Goal: Task Accomplishment & Management: Complete application form

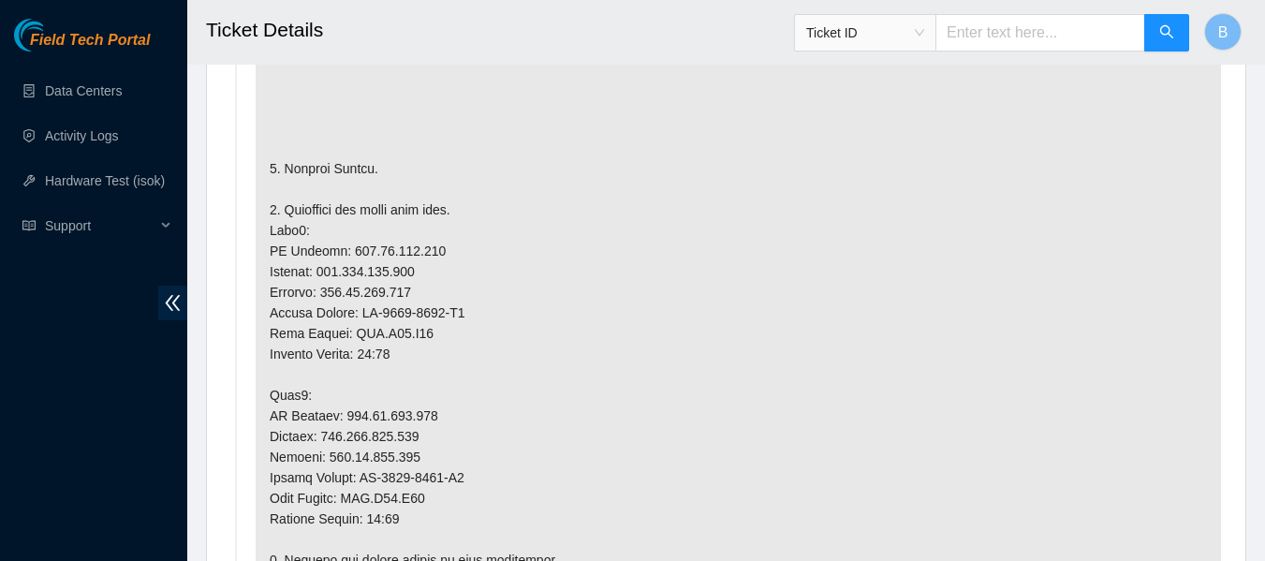
scroll to position [1258, 0]
drag, startPoint x: 338, startPoint y: 247, endPoint x: 430, endPoint y: 247, distance: 91.8
click at [430, 247] on p at bounding box center [739, 548] width 966 height 1306
copy p "[TECHNICAL_ID]"
drag, startPoint x: 334, startPoint y: 413, endPoint x: 391, endPoint y: 407, distance: 56.6
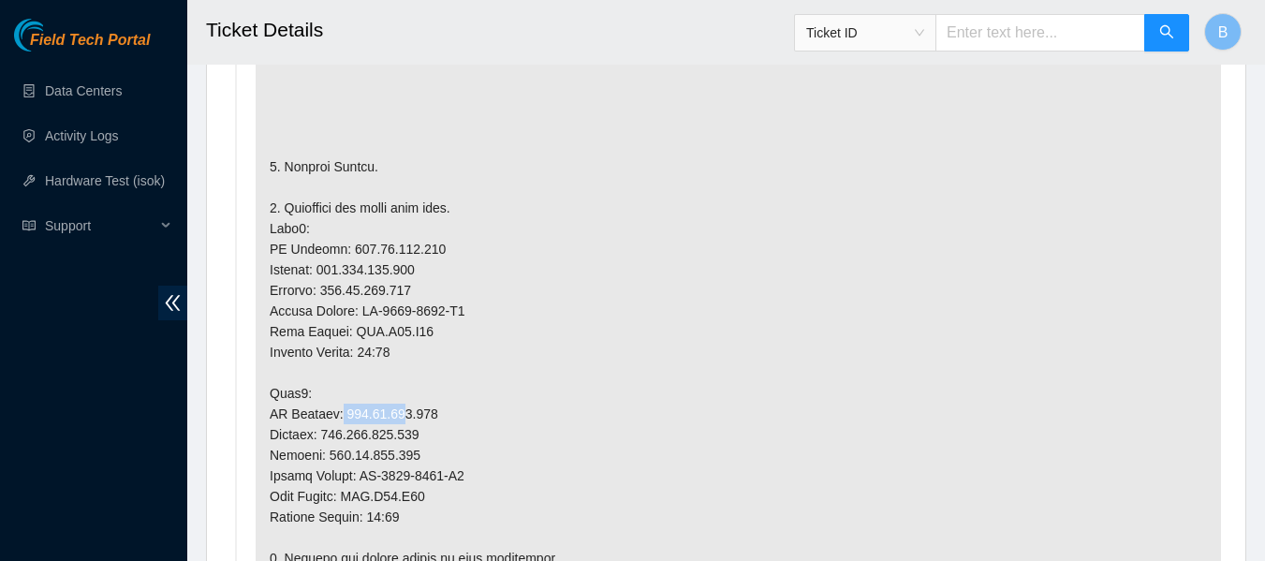
click at [391, 407] on p at bounding box center [739, 548] width 966 height 1306
drag, startPoint x: 335, startPoint y: 412, endPoint x: 429, endPoint y: 407, distance: 93.8
click at [429, 407] on p at bounding box center [739, 548] width 966 height 1306
copy p "[TECHNICAL_ID]"
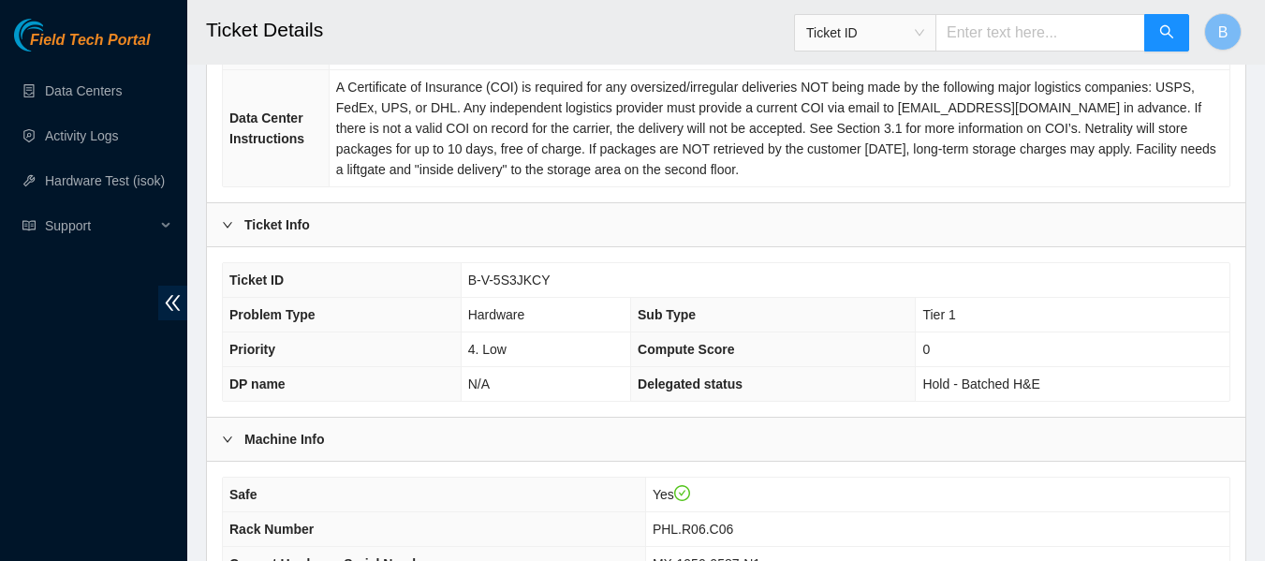
scroll to position [288, 0]
drag, startPoint x: 470, startPoint y: 280, endPoint x: 557, endPoint y: 286, distance: 87.3
click at [557, 286] on td "B-V-5S3JKCY" at bounding box center [845, 279] width 769 height 35
copy span "B-V-5S3JKCY"
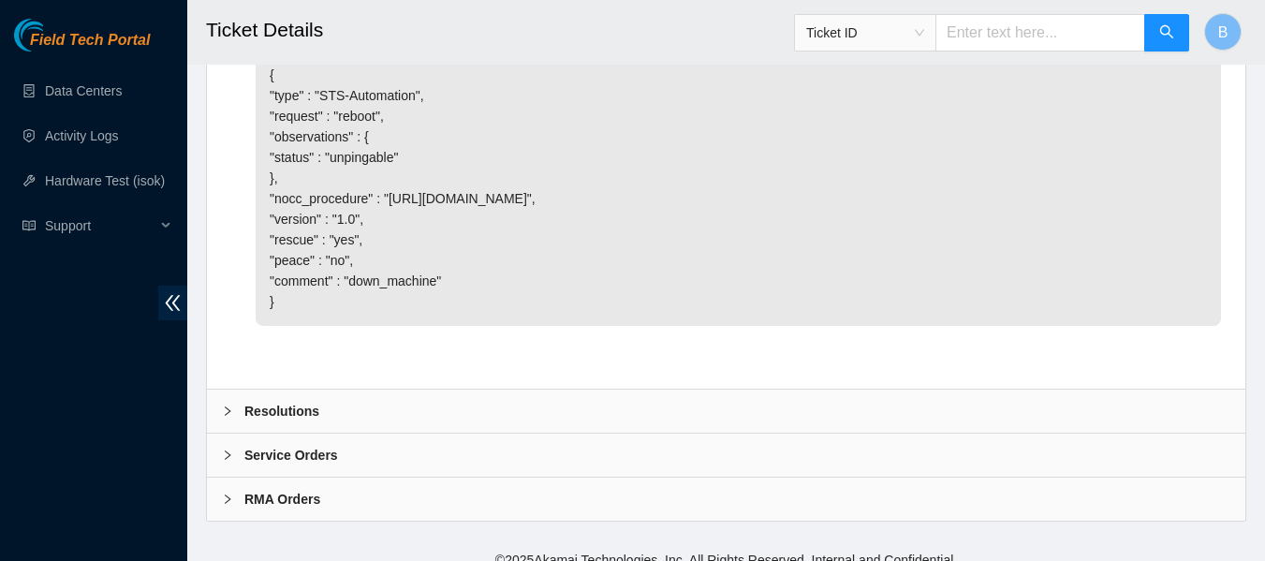
scroll to position [6250, 0]
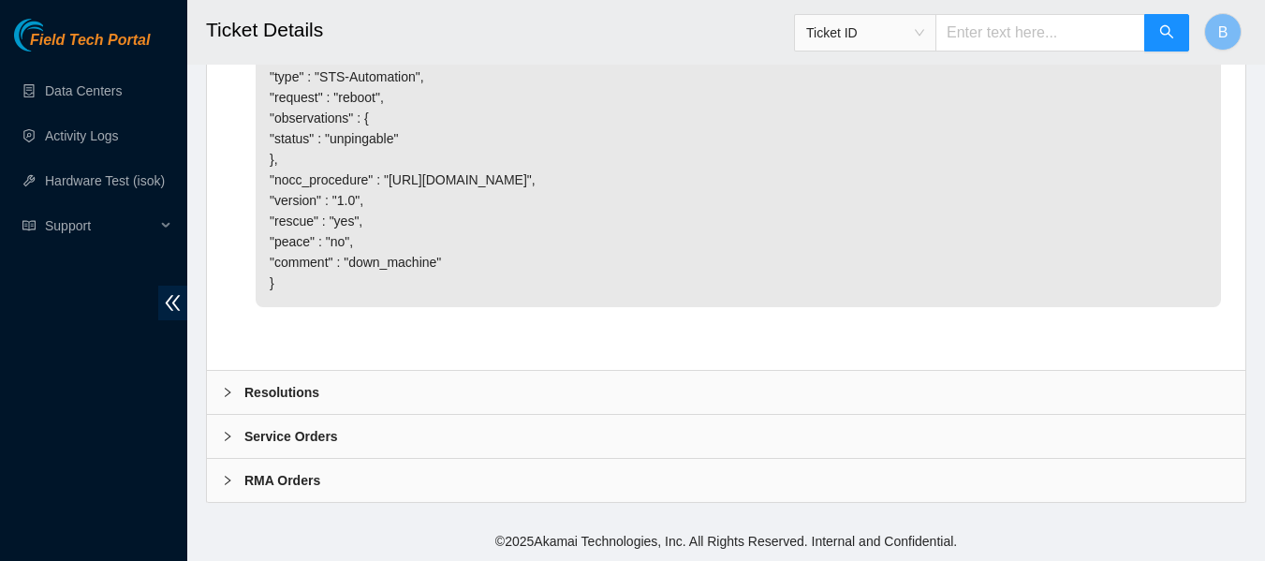
click at [287, 387] on b "Resolutions" at bounding box center [281, 392] width 75 height 21
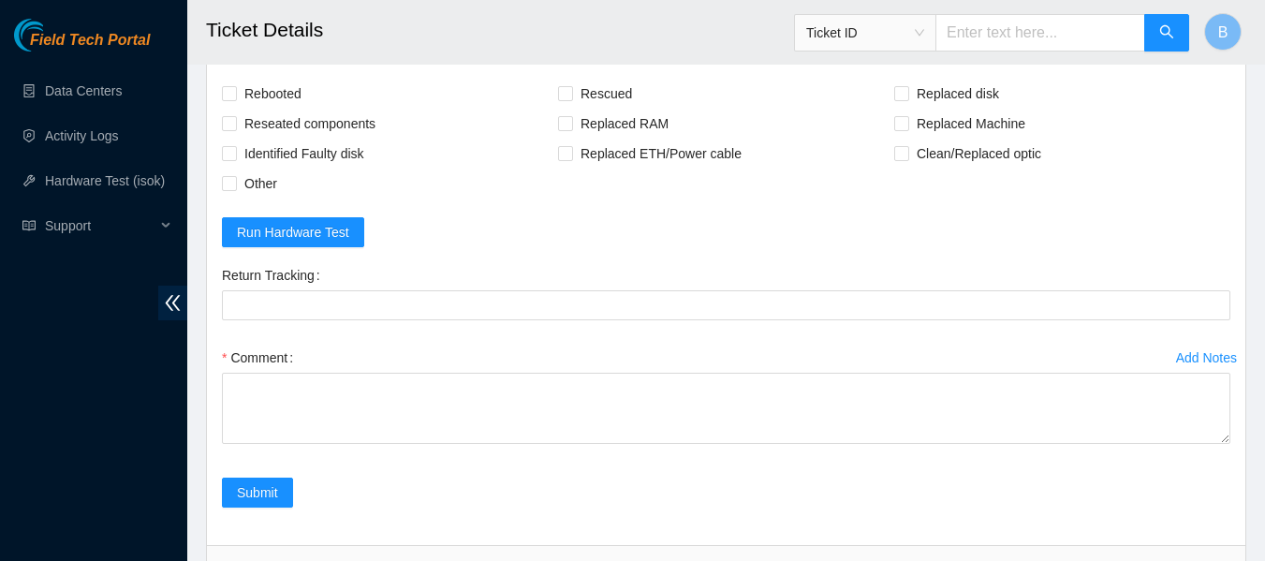
scroll to position [6561, 0]
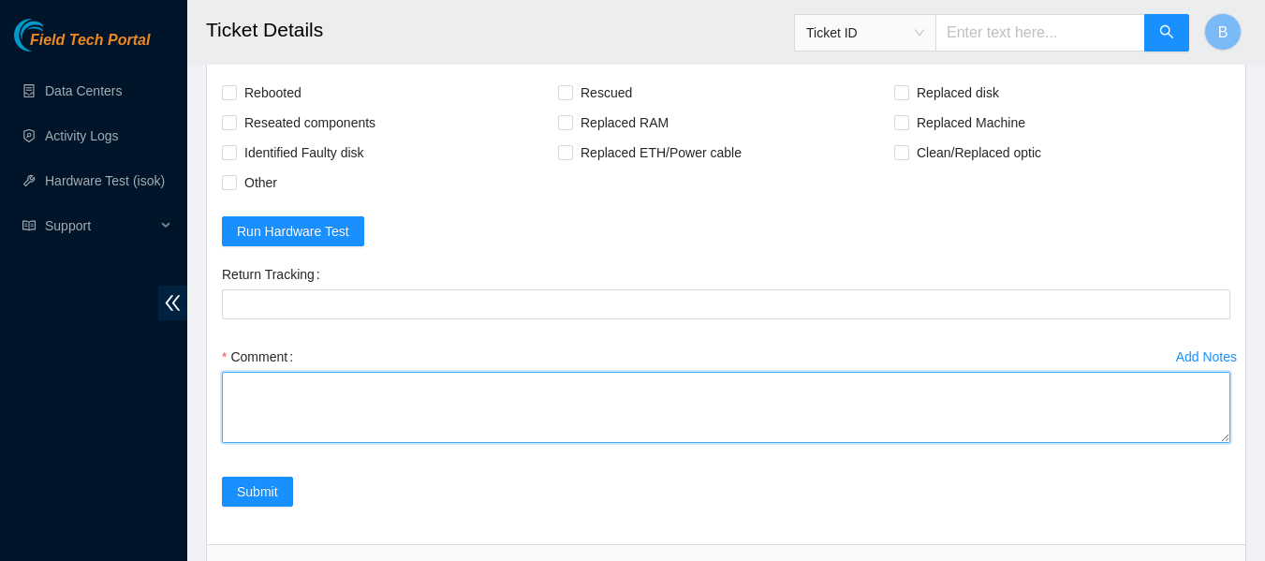
click at [323, 434] on textarea "Comment" at bounding box center [726, 407] width 1009 height 71
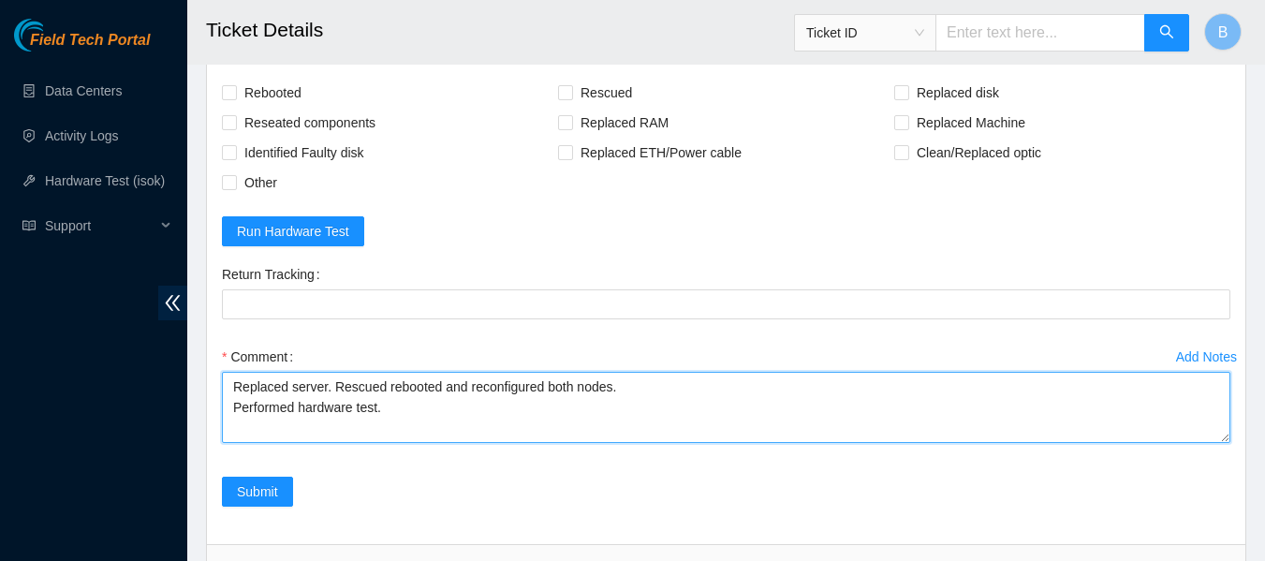
paste textarea "184.25.204.185 : passed: ok"
paste textarea "184.25.204.184 : passed: ok"
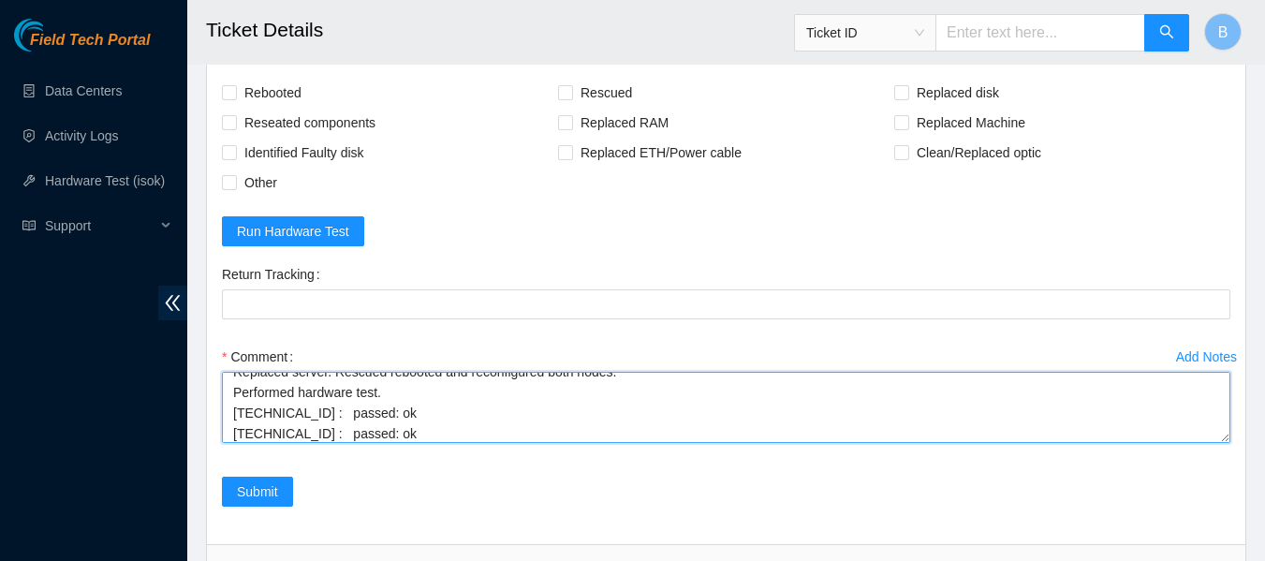
type textarea "Replaced server. Rescued rebooted and reconfigured both nodes. Performed hardwa…"
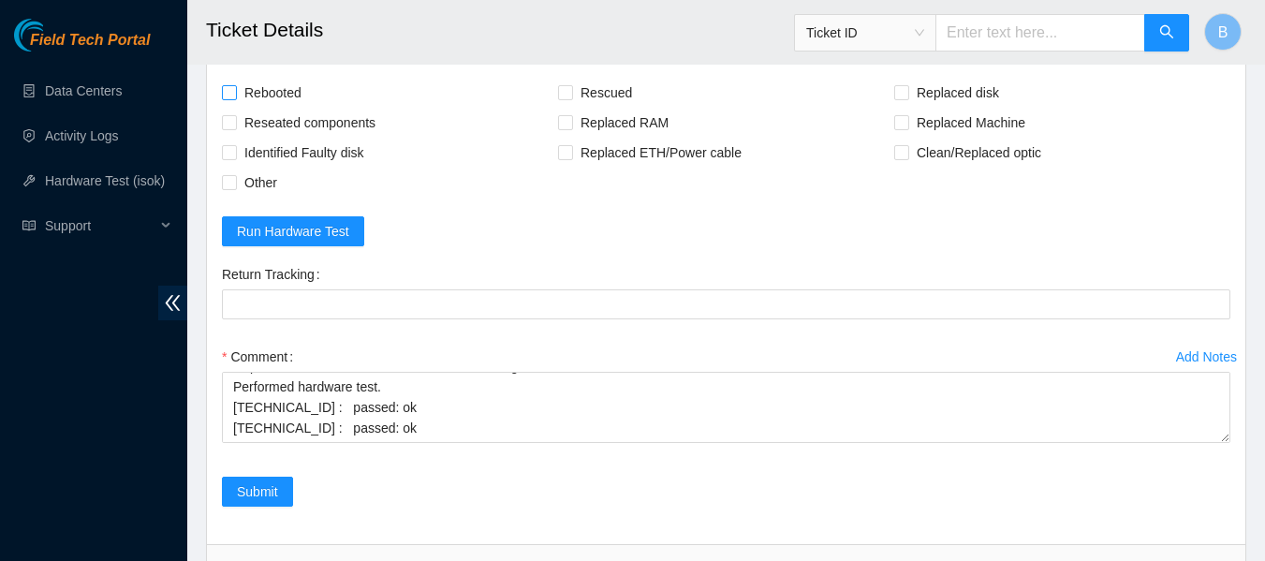
click at [231, 98] on input "Rebooted" at bounding box center [228, 91] width 13 height 13
checkbox input "true"
click at [571, 100] on span at bounding box center [565, 92] width 15 height 15
click at [571, 98] on input "Rescued" at bounding box center [564, 91] width 13 height 13
checkbox input "true"
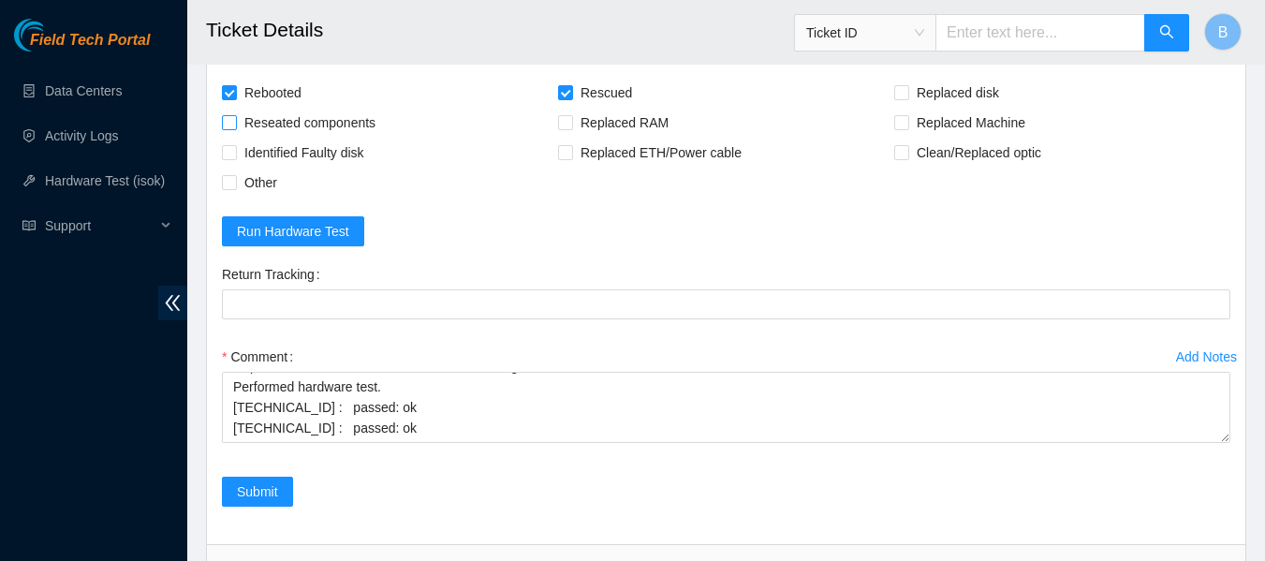
click at [359, 138] on span "Reseated components" at bounding box center [310, 123] width 146 height 30
click at [235, 128] on input "Reseated components" at bounding box center [228, 121] width 13 height 13
checkbox input "true"
click at [901, 128] on input "Replaced Machine" at bounding box center [900, 121] width 13 height 13
checkbox input "true"
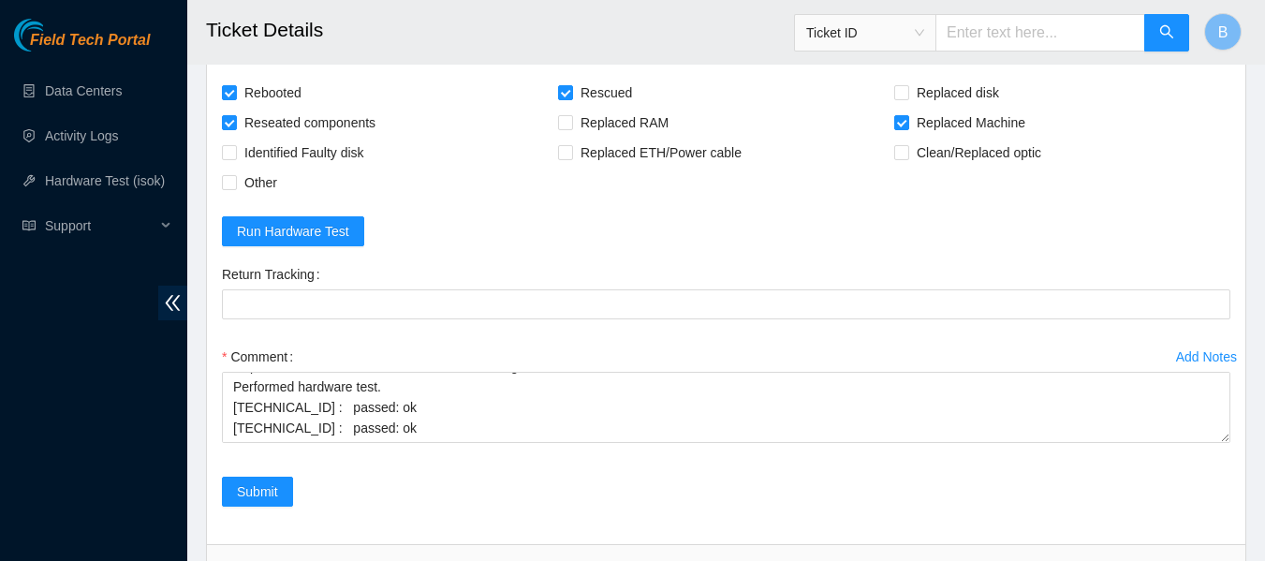
click at [532, 279] on form "Rebooted Rescued Replaced disk Reseated components Replaced RAM Replaced Machin…" at bounding box center [726, 303] width 1009 height 451
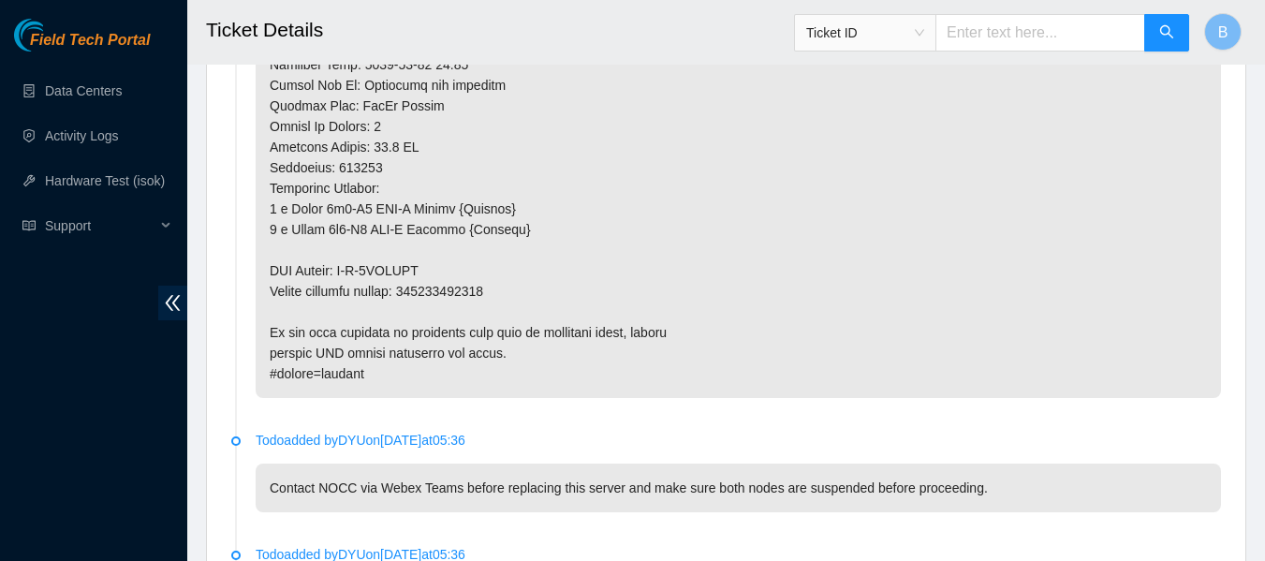
scroll to position [2070, 0]
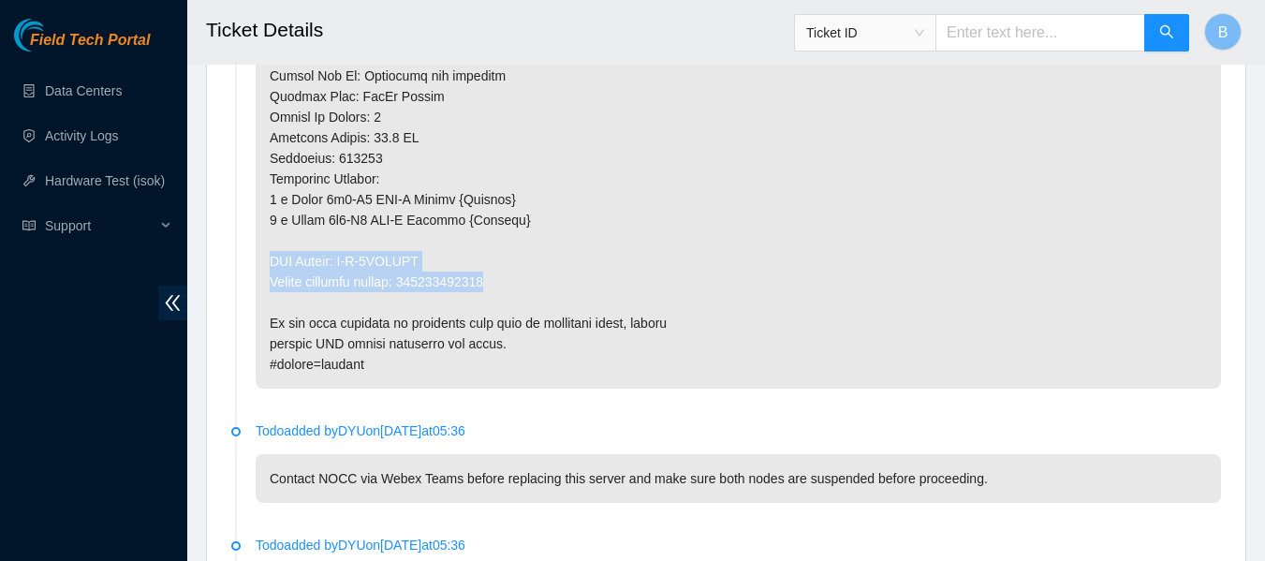
drag, startPoint x: 265, startPoint y: 260, endPoint x: 520, endPoint y: 277, distance: 255.3
copy p "RMA Return: B-V-5UBDZWY Return tracking number: 414739615624"
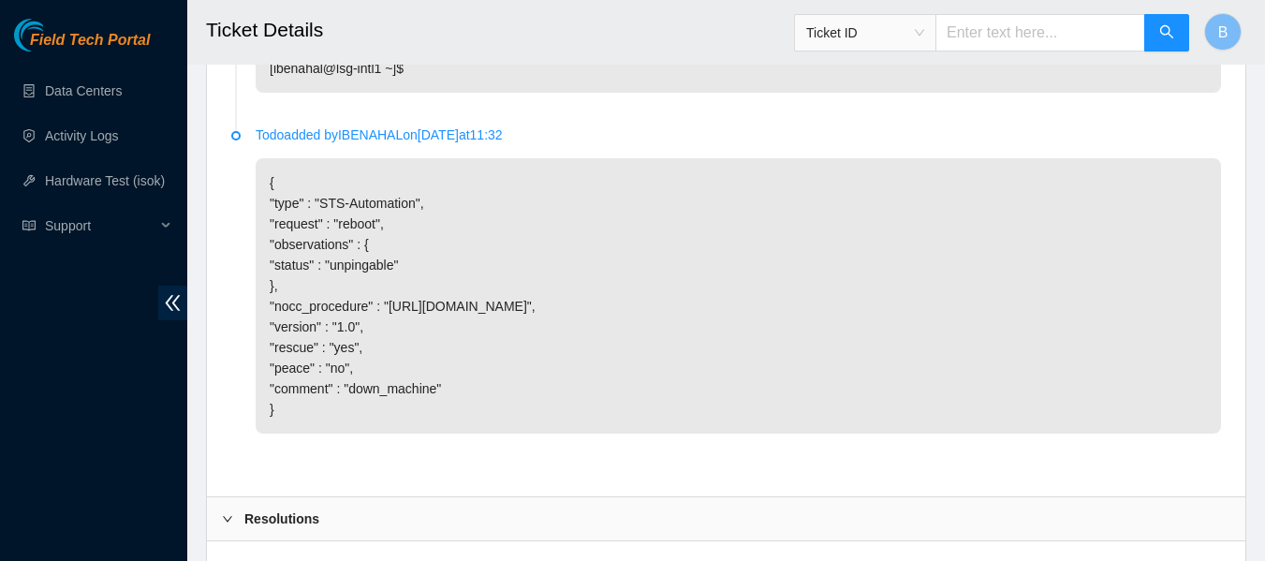
scroll to position [6733, 0]
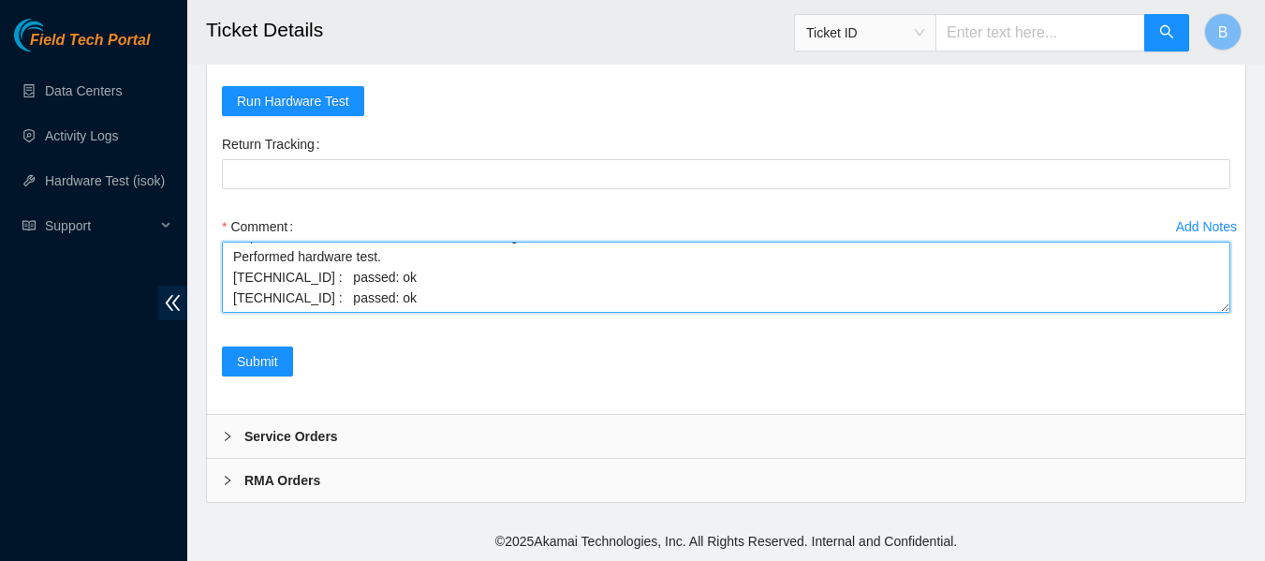
click at [415, 301] on textarea "Replaced server. Rescued rebooted and reconfigured both nodes. Performed hardwa…" at bounding box center [726, 277] width 1009 height 71
paste textarea "RMA Return: B-V-5UBDZWY Return tracking number: 414739615624"
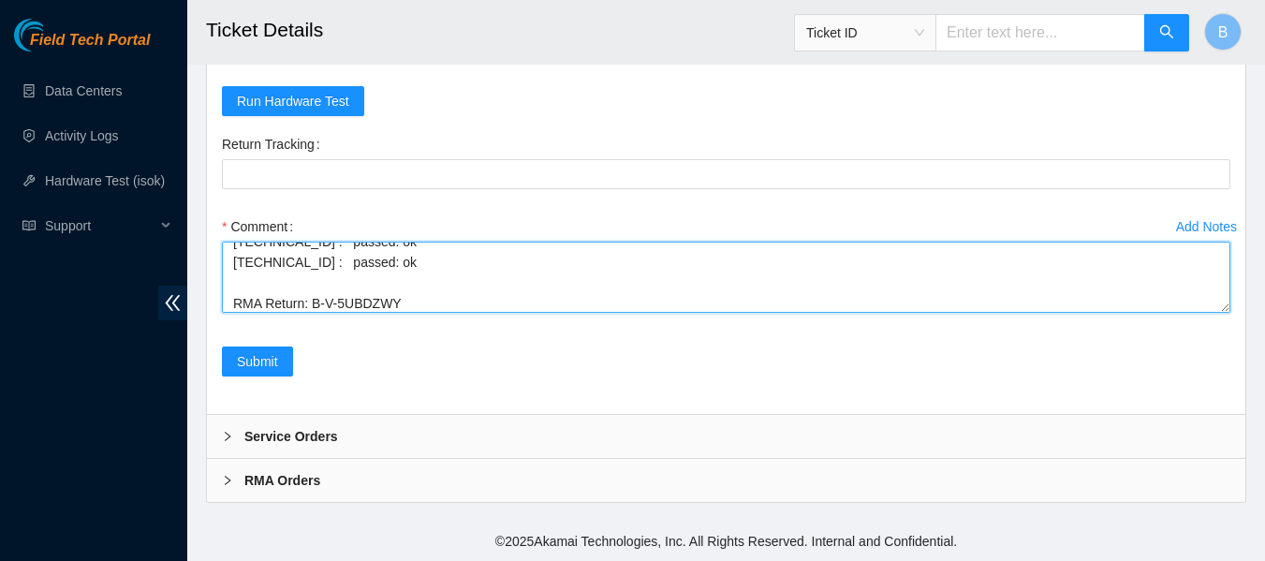
scroll to position [77, 0]
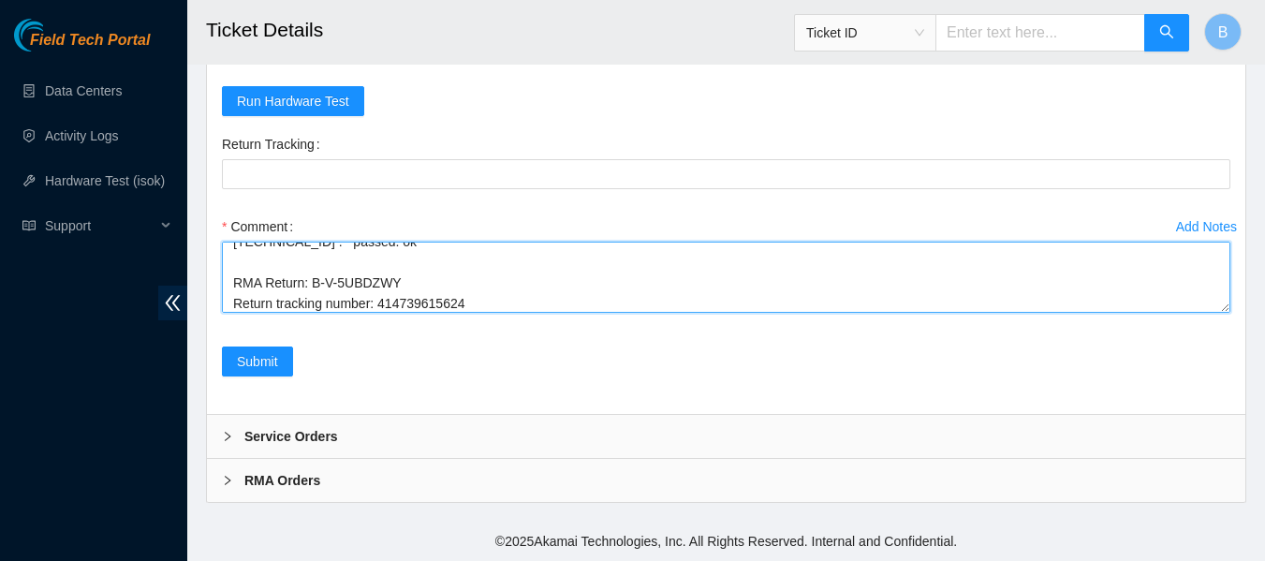
click at [414, 303] on textarea "Replaced server. Rescued rebooted and reconfigured both nodes. Performed hardwa…" at bounding box center [726, 277] width 1009 height 71
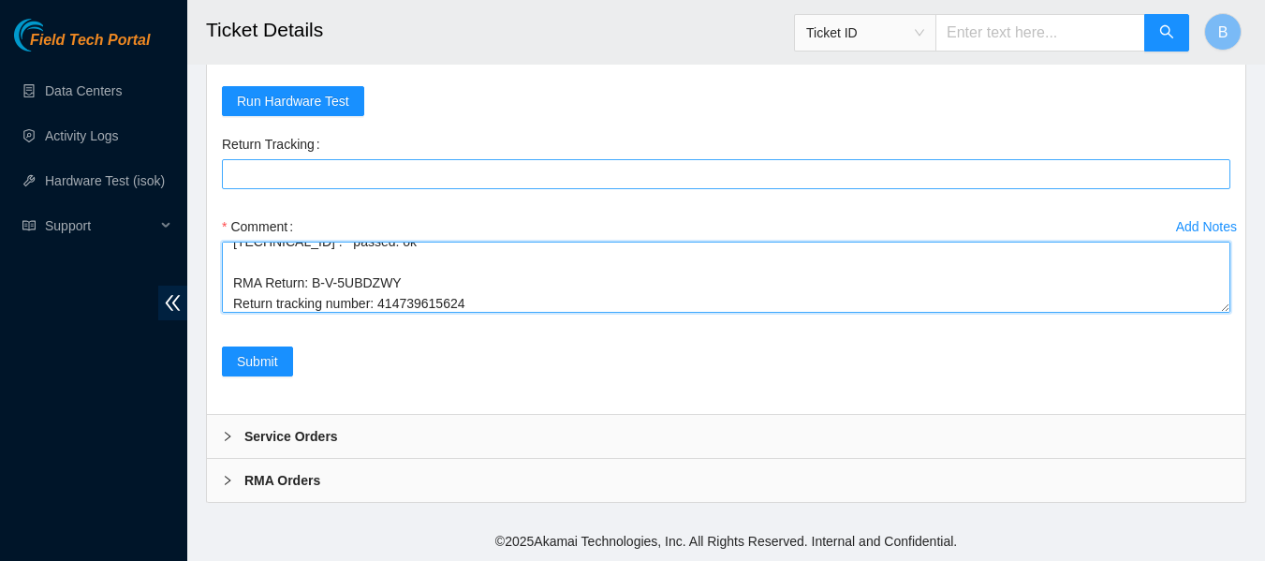
type textarea "Replaced server. Rescued rebooted and reconfigured both nodes. Performed hardwa…"
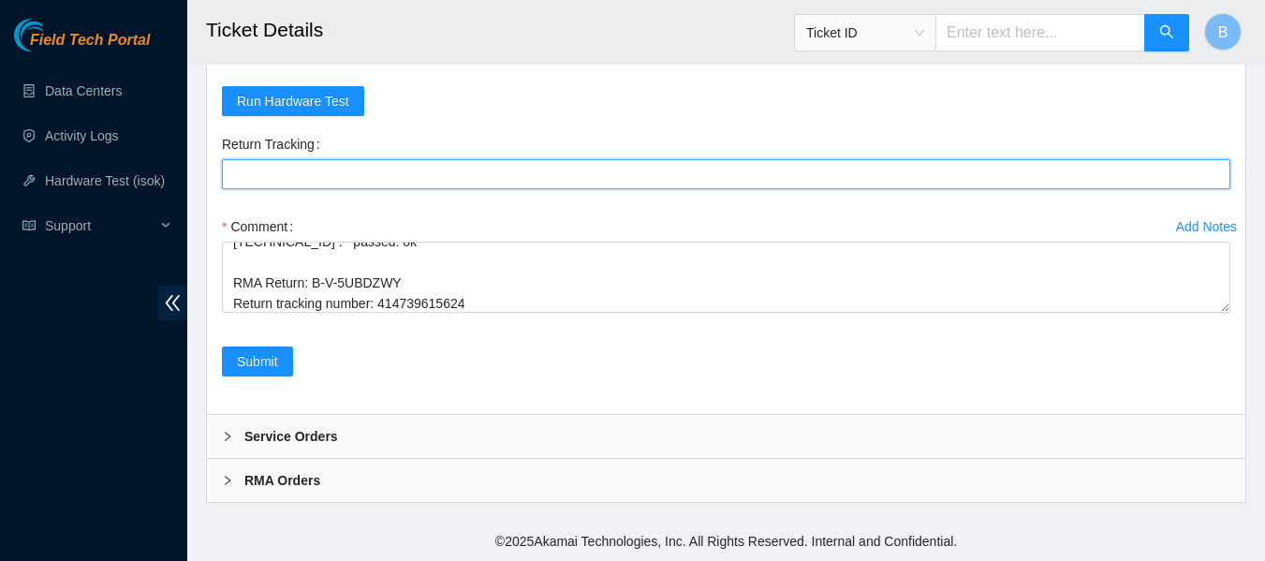
click at [457, 174] on Tracking "Return Tracking" at bounding box center [726, 174] width 1009 height 30
paste Tracking "414739615624"
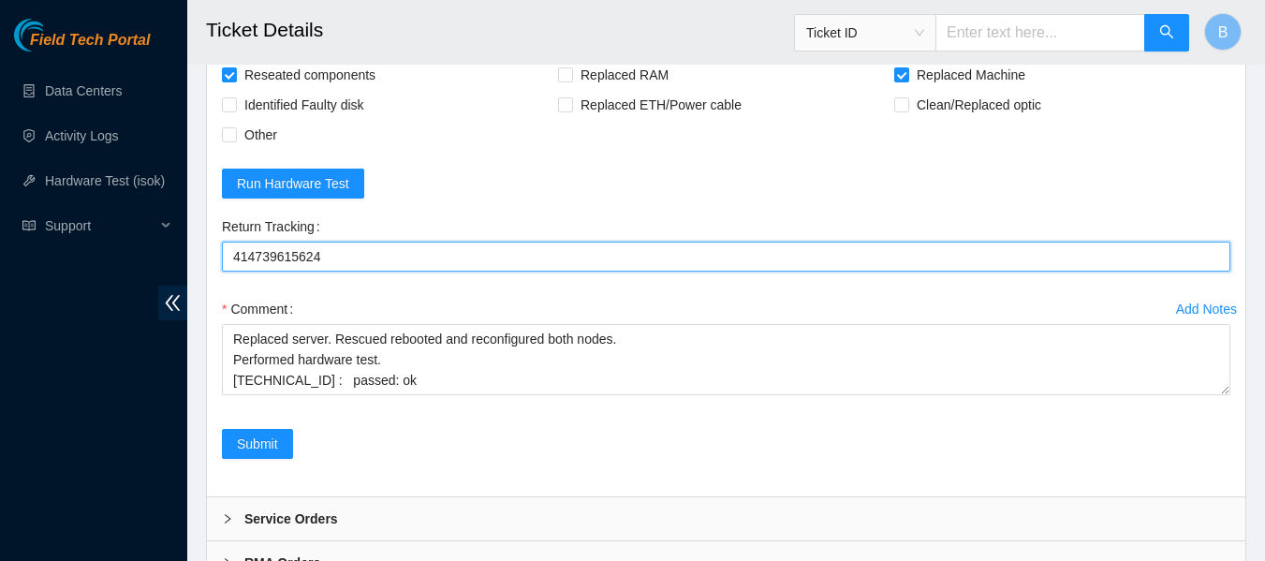
scroll to position [6733, 0]
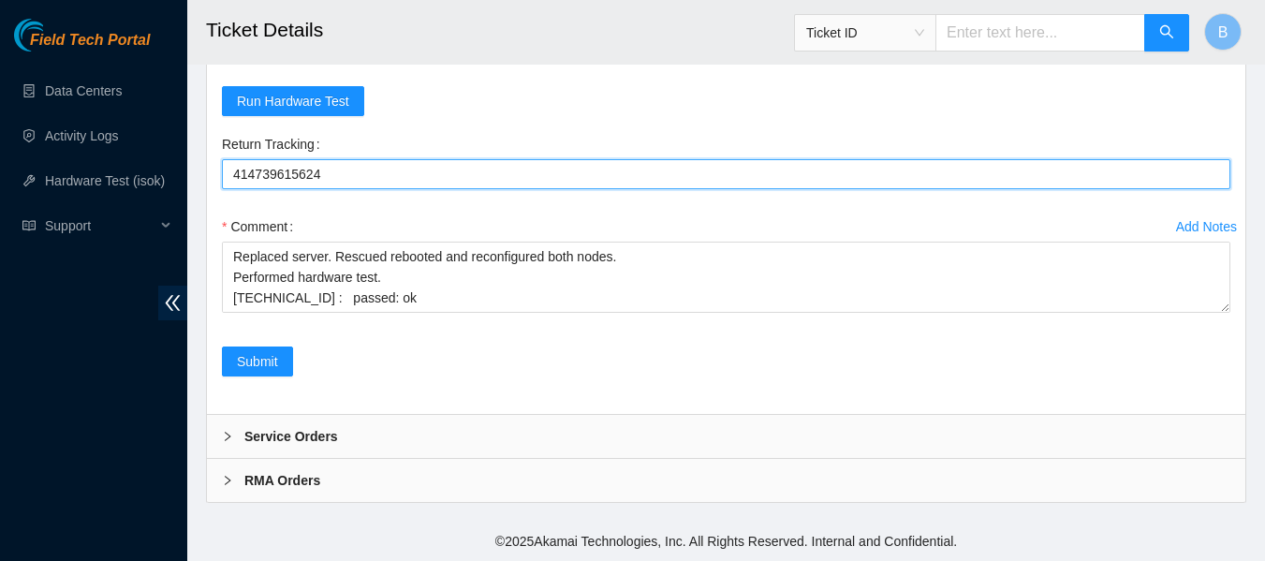
type Tracking "414739615624"
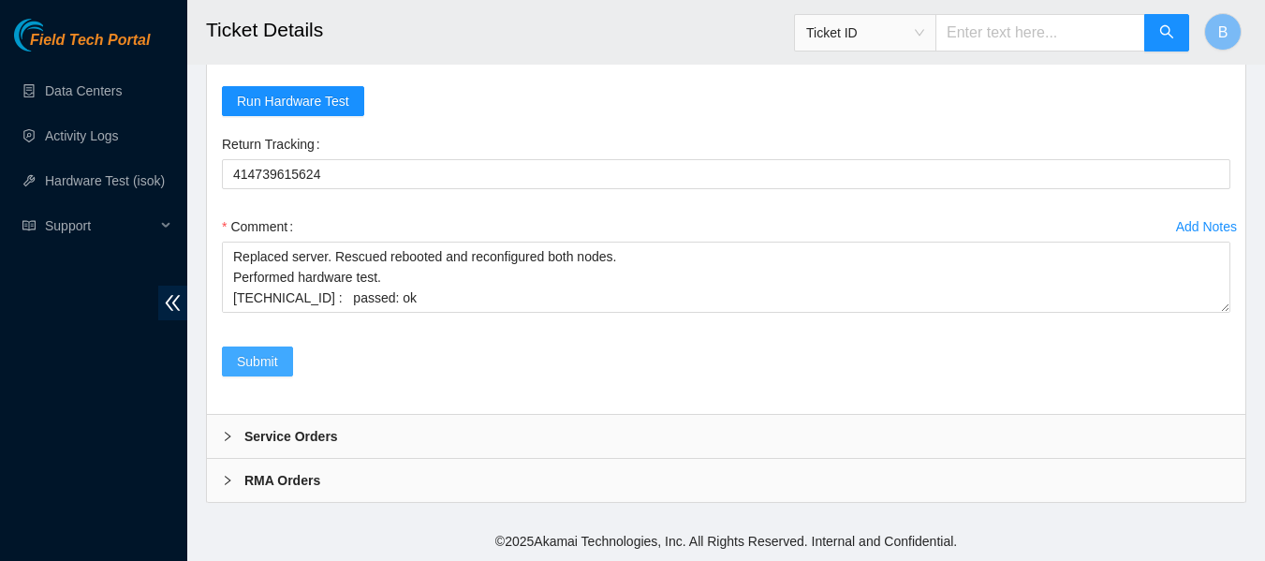
click at [269, 359] on span "Submit" at bounding box center [257, 361] width 41 height 21
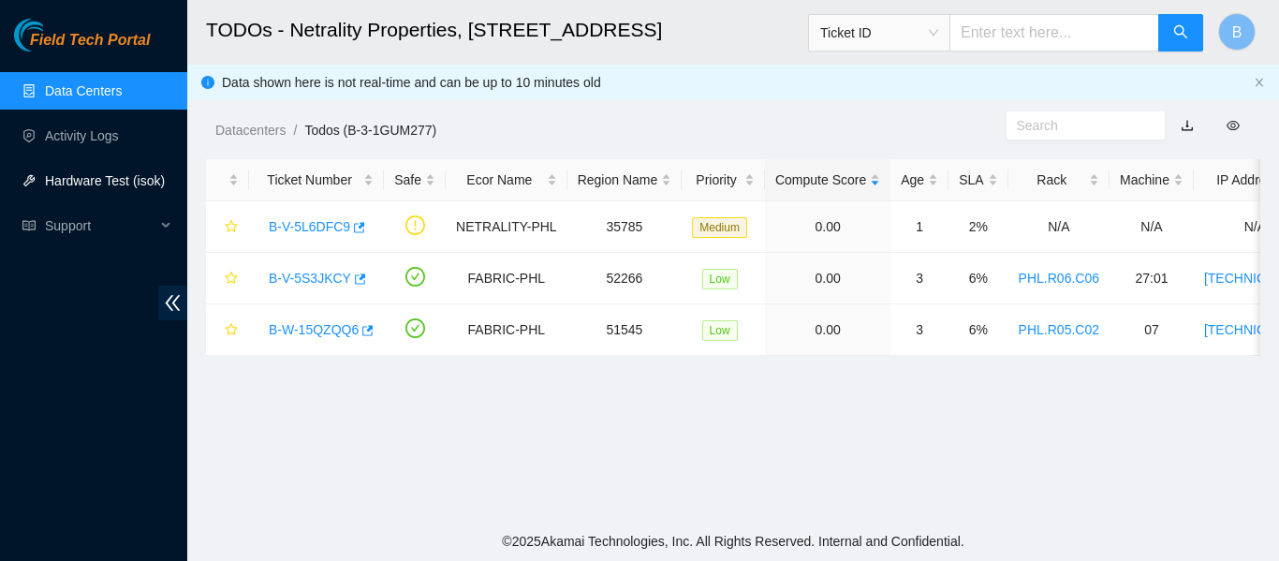
click at [108, 173] on link "Hardware Test (isok)" at bounding box center [105, 180] width 120 height 15
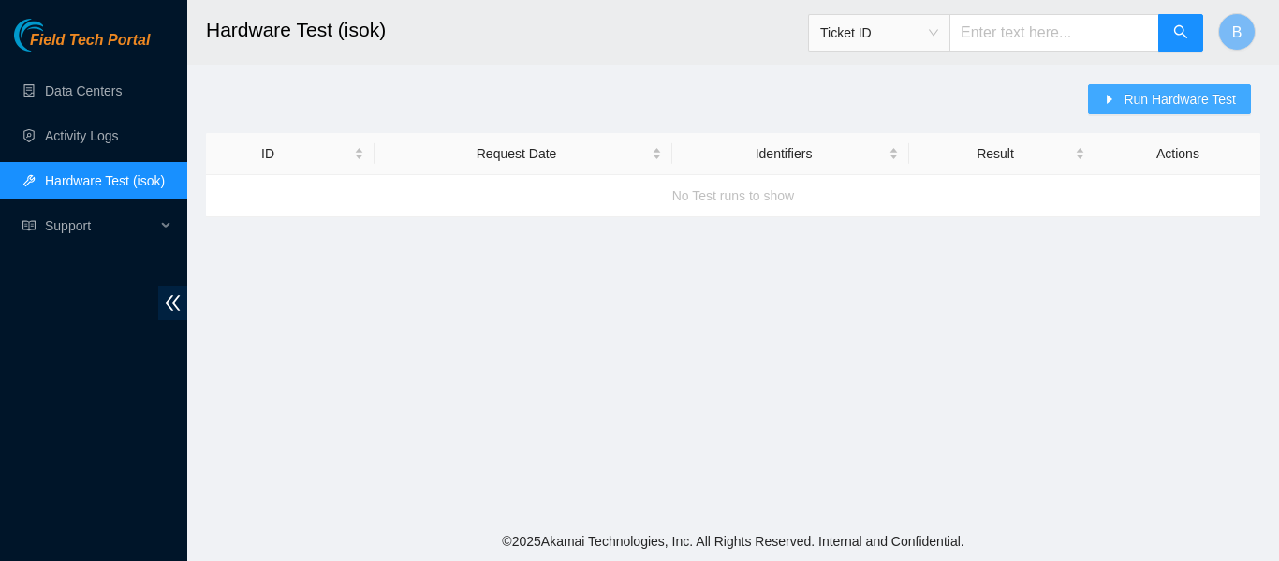
click at [1124, 102] on button "Run Hardware Test" at bounding box center [1169, 99] width 163 height 30
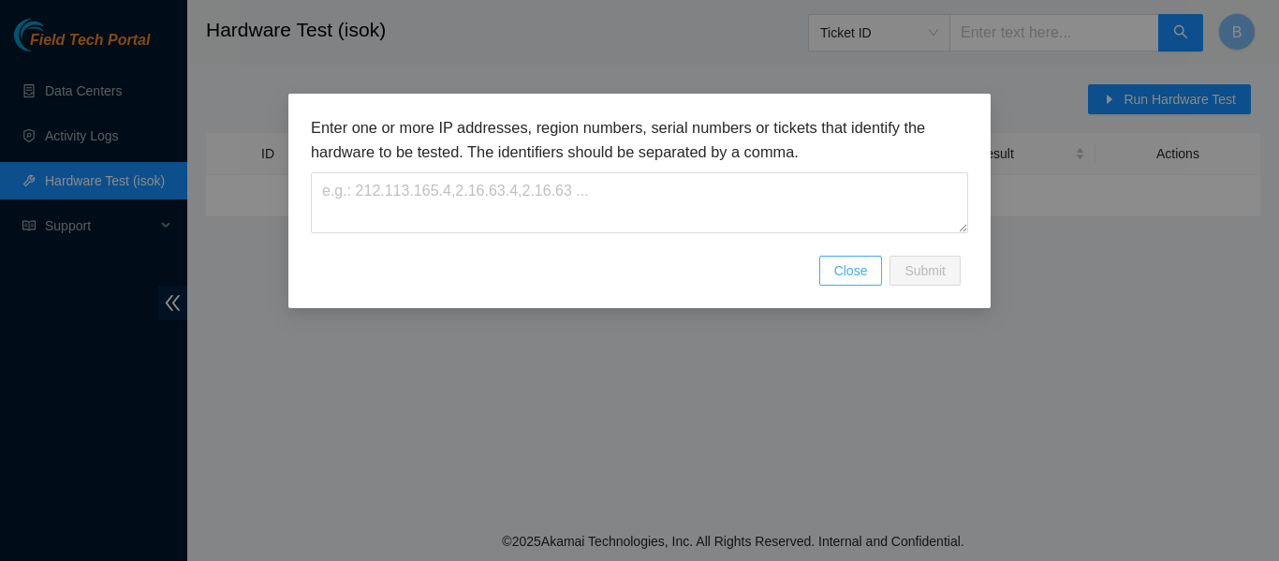
click at [844, 282] on button "Close" at bounding box center [852, 271] width 64 height 30
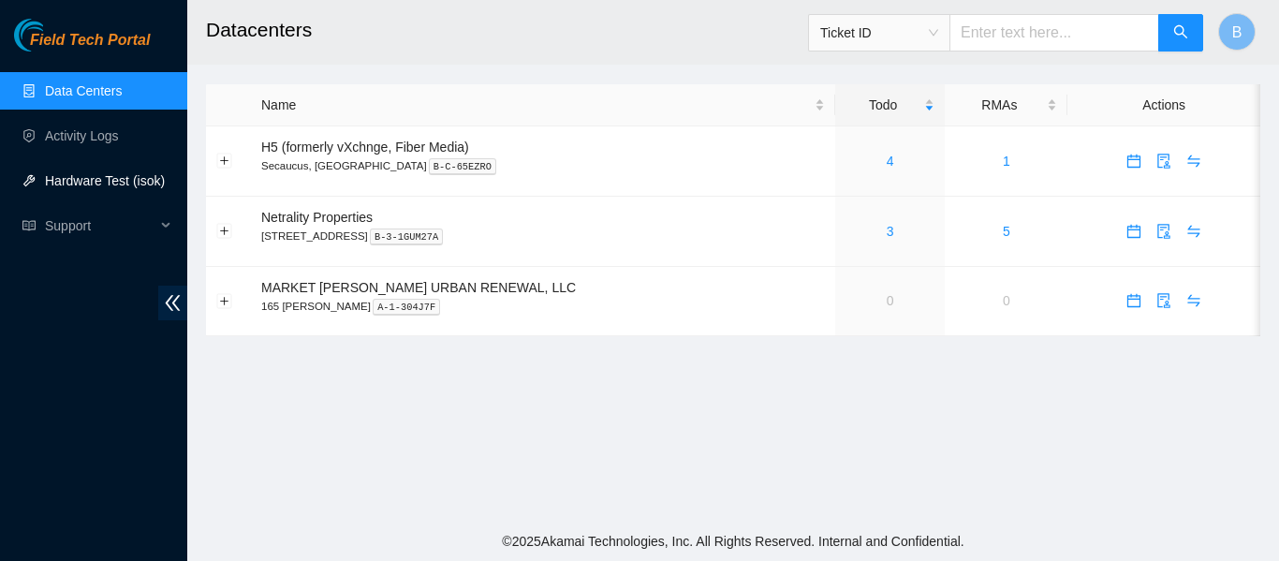
click at [129, 174] on link "Hardware Test (isok)" at bounding box center [105, 180] width 120 height 15
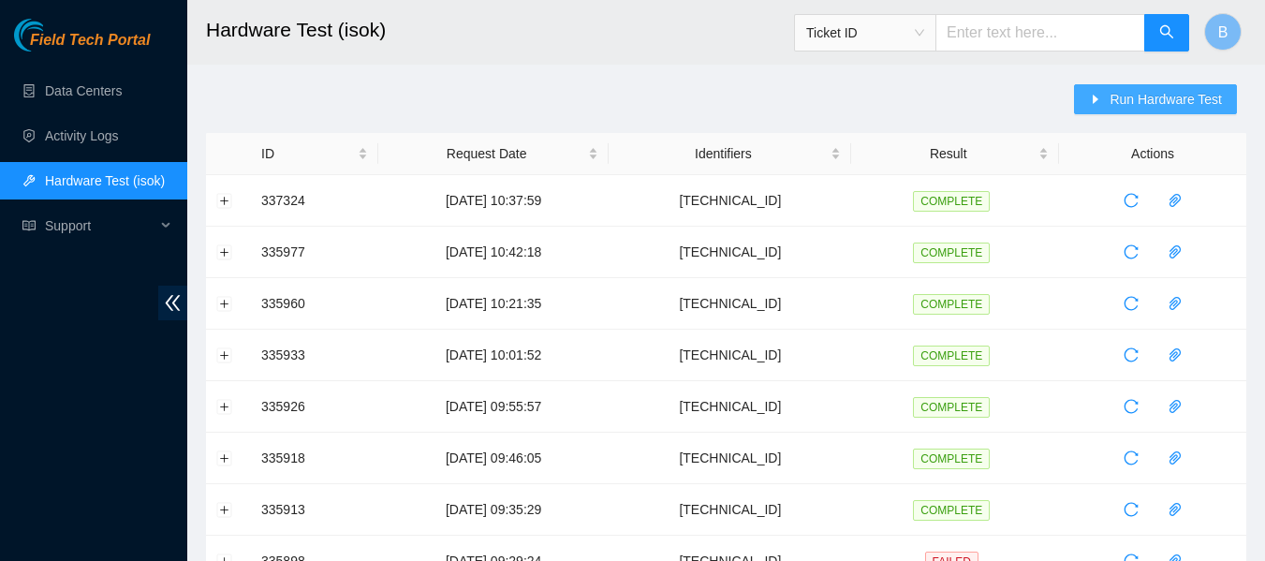
click at [1123, 94] on span "Run Hardware Test" at bounding box center [1166, 99] width 112 height 21
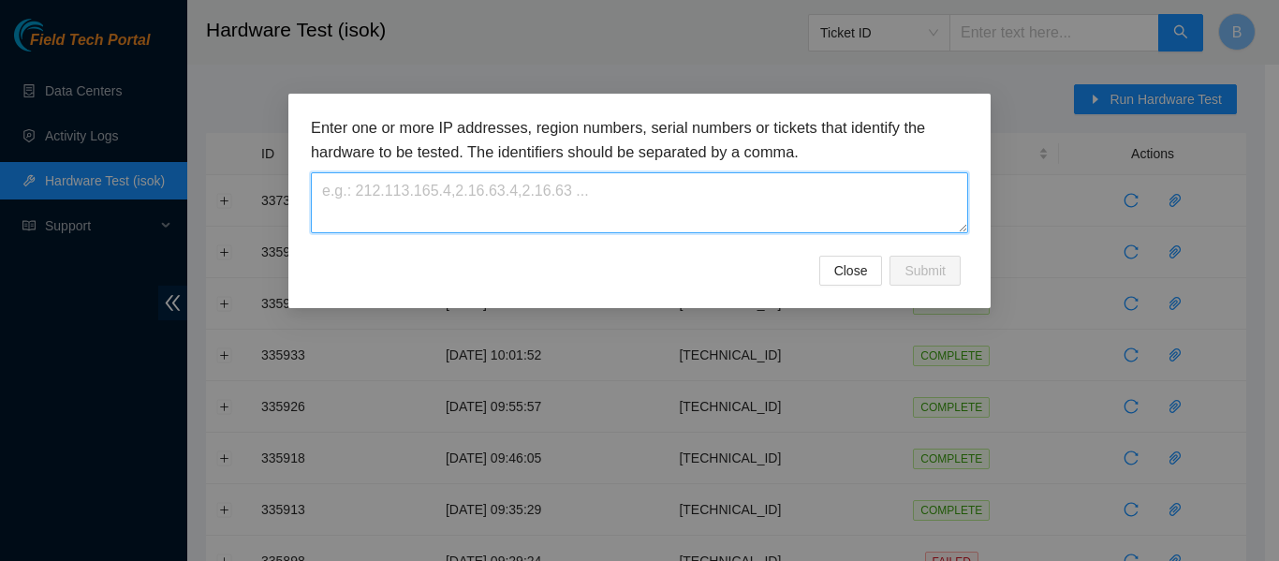
click at [572, 198] on textarea at bounding box center [640, 202] width 658 height 61
paste textarea "184.25.204.184"
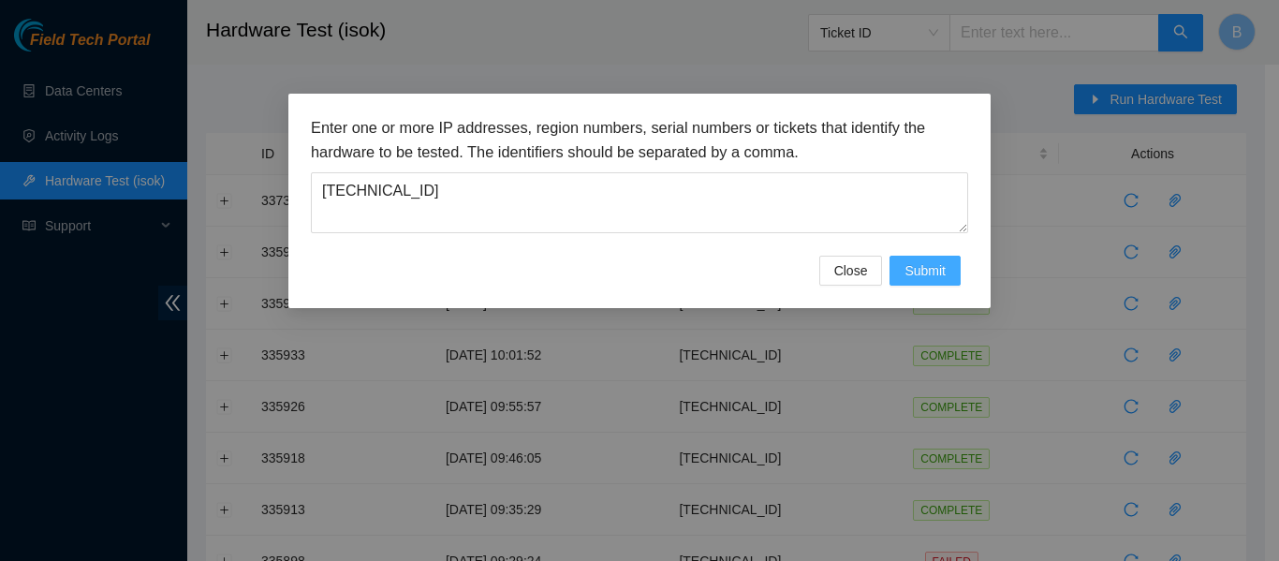
click at [932, 273] on span "Submit" at bounding box center [925, 270] width 41 height 21
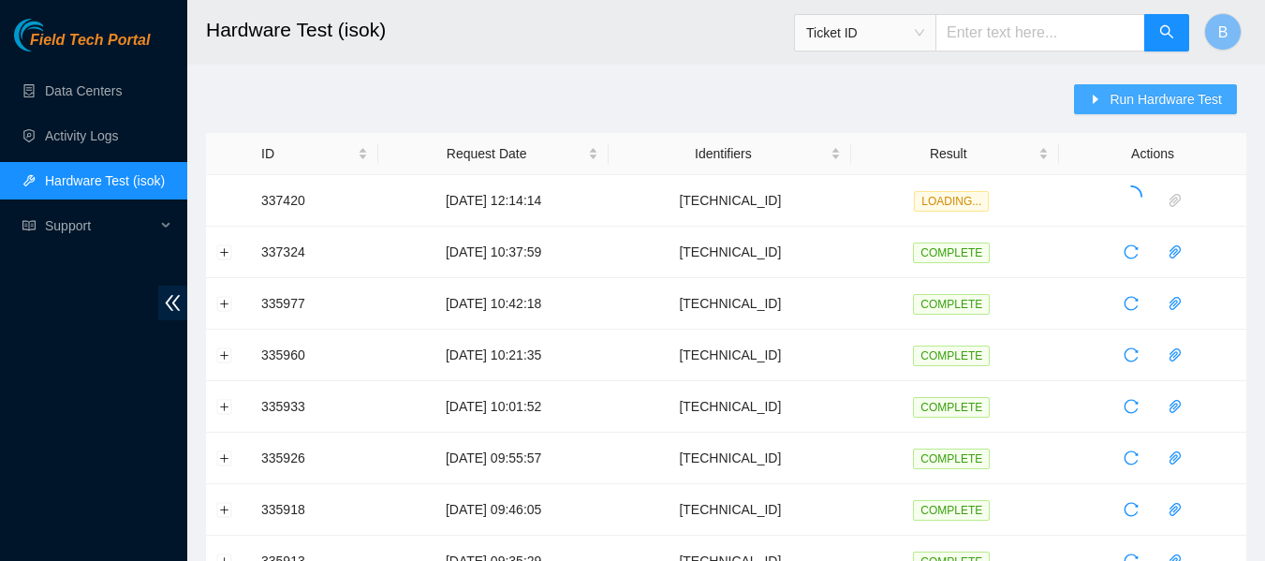
click at [1151, 94] on span "Run Hardware Test" at bounding box center [1166, 99] width 112 height 21
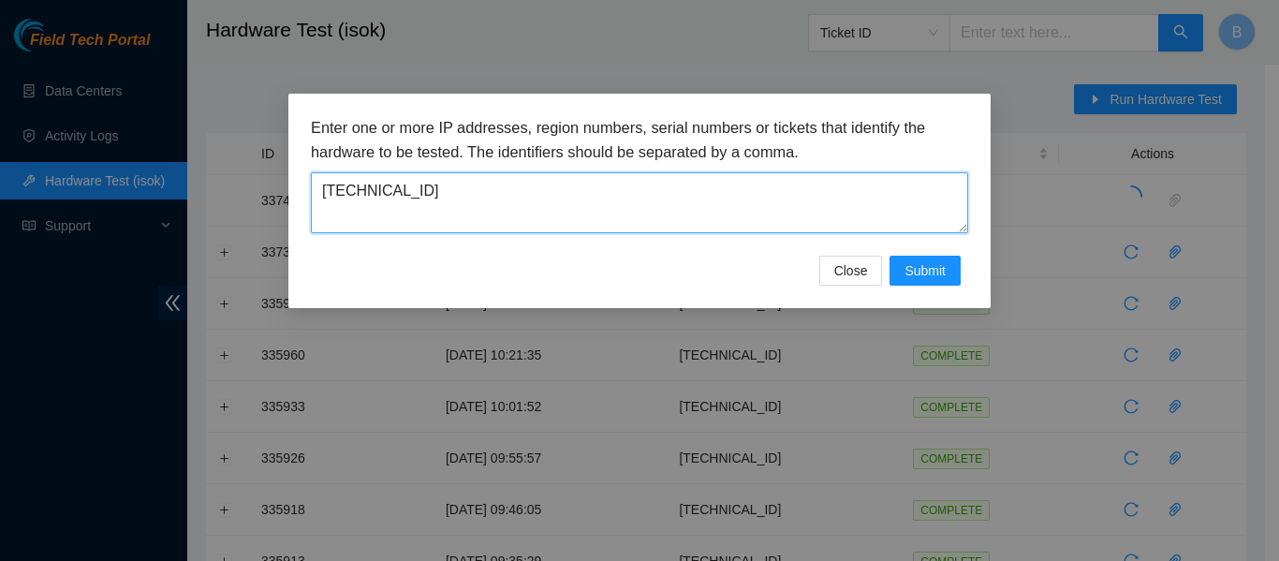
click at [597, 208] on textarea "184.25.204.184" at bounding box center [640, 202] width 658 height 61
paste textarea "5"
type textarea "[TECHNICAL_ID]"
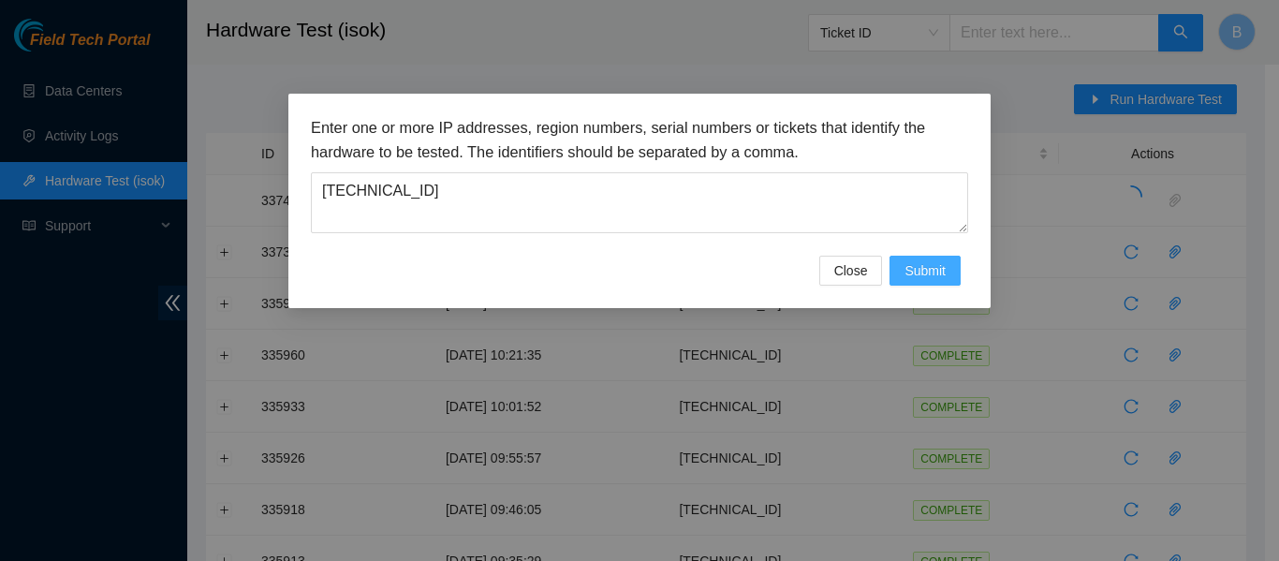
click at [930, 271] on span "Submit" at bounding box center [925, 270] width 41 height 21
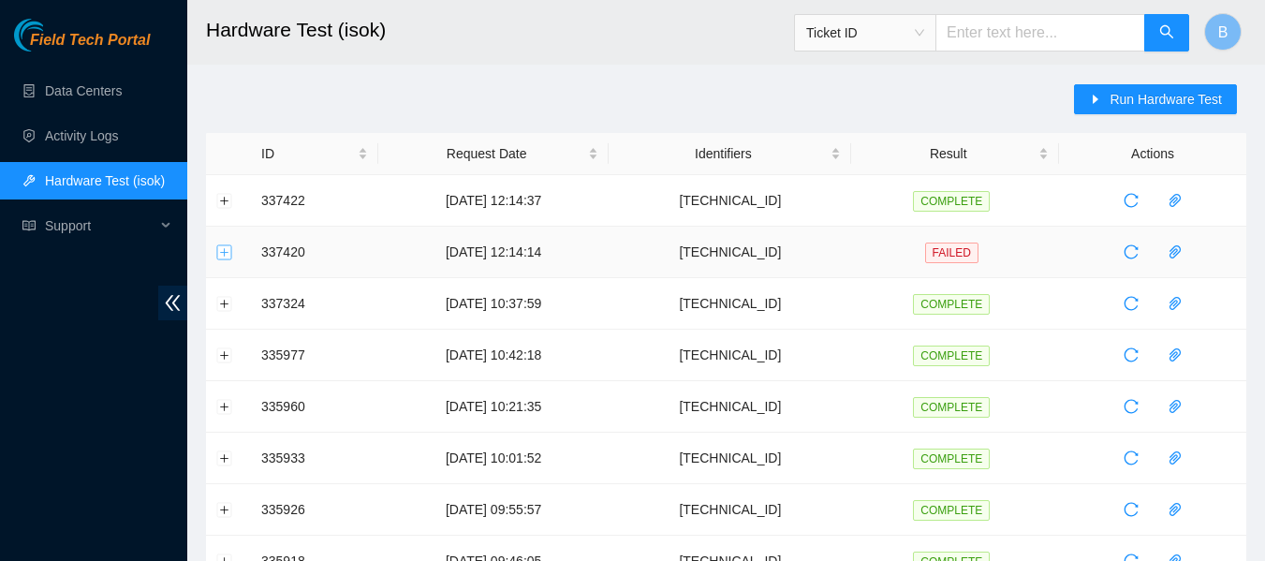
click at [225, 252] on button "Expand row" at bounding box center [224, 251] width 15 height 15
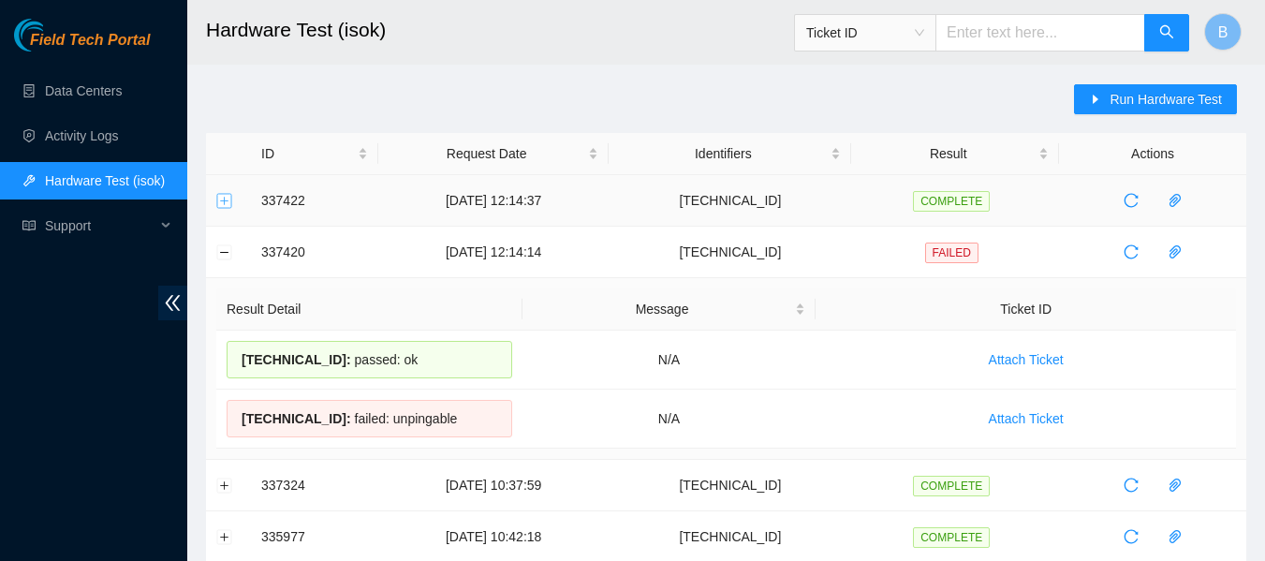
click at [225, 202] on button "Expand row" at bounding box center [224, 200] width 15 height 15
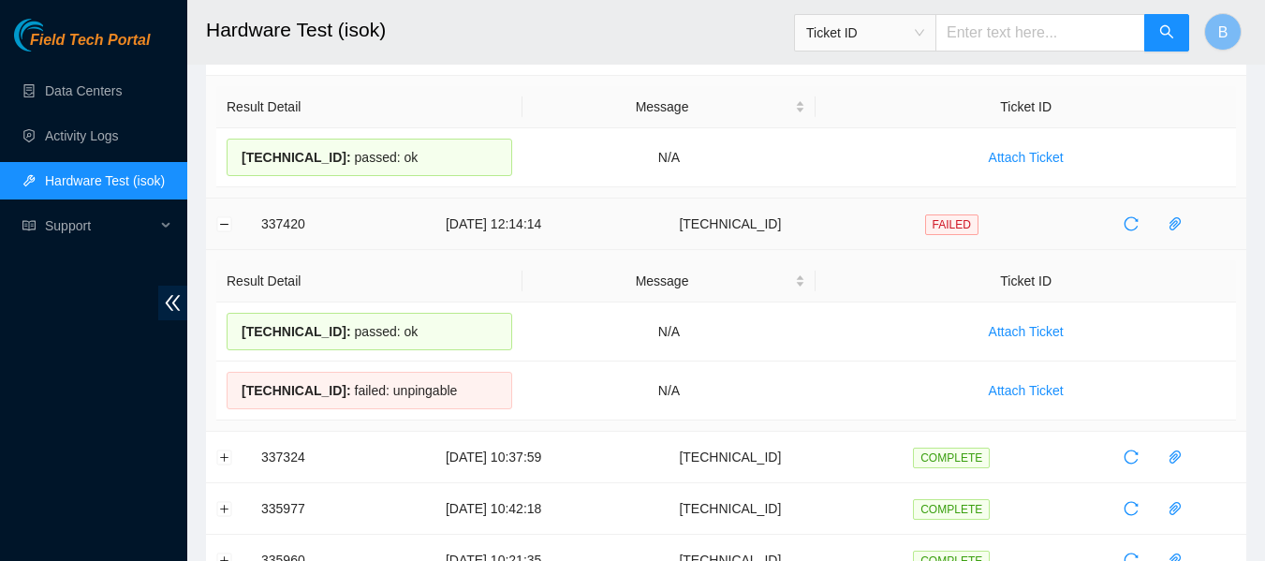
scroll to position [118, 0]
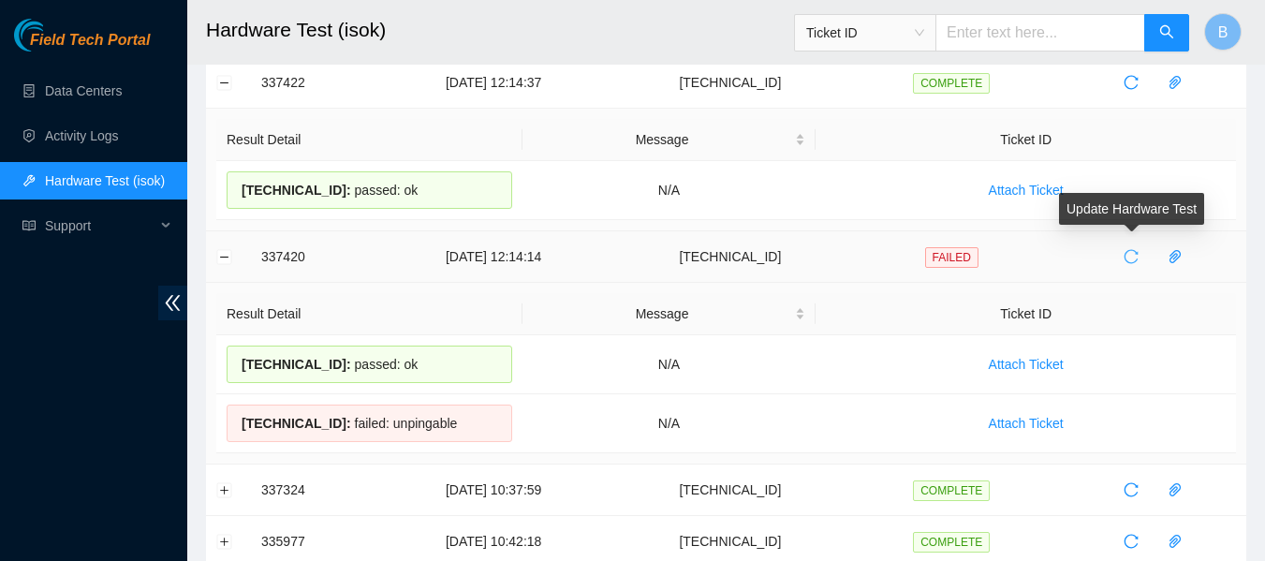
click at [1130, 254] on icon "reload" at bounding box center [1131, 256] width 15 height 15
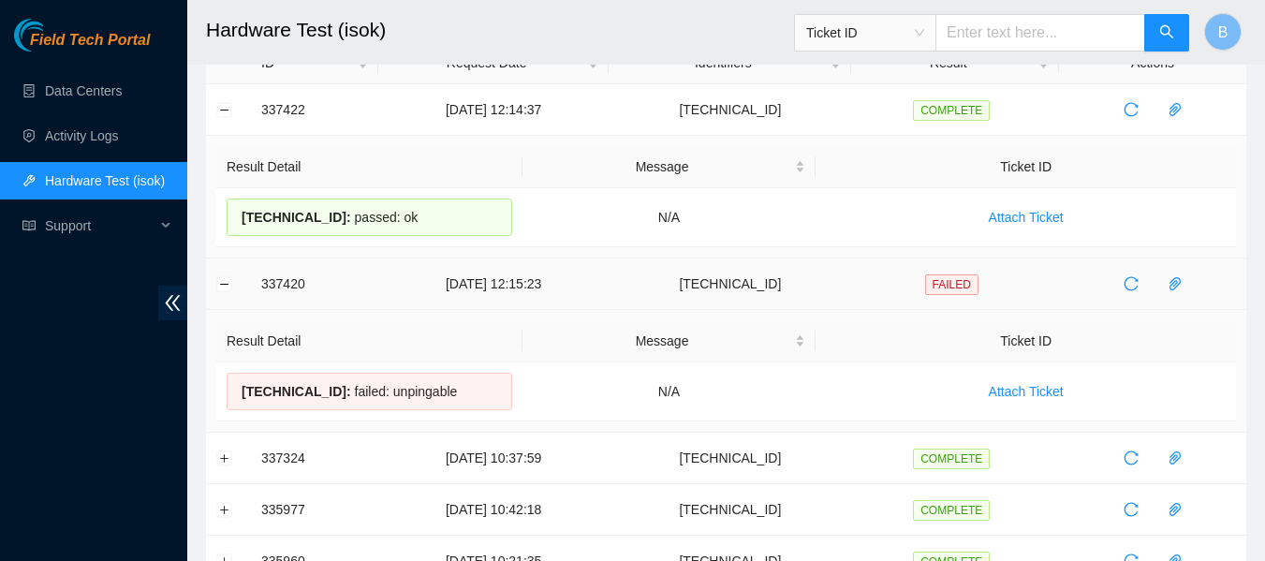
scroll to position [90, 0]
click at [226, 113] on button "Collapse row" at bounding box center [224, 110] width 15 height 15
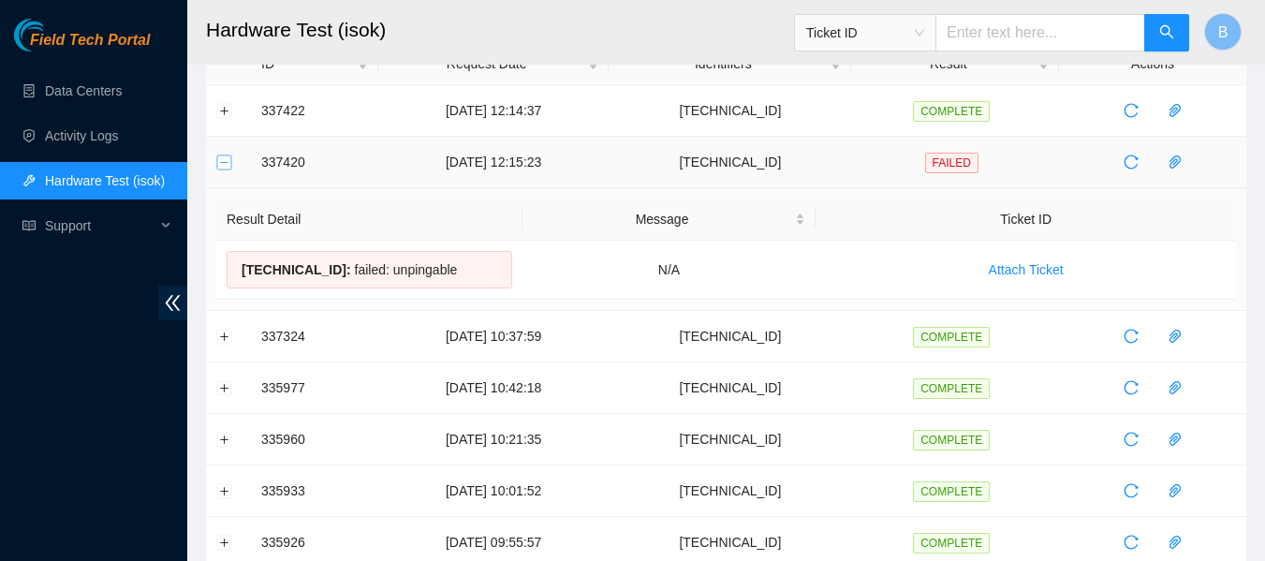
click at [225, 163] on button "Collapse row" at bounding box center [224, 162] width 15 height 15
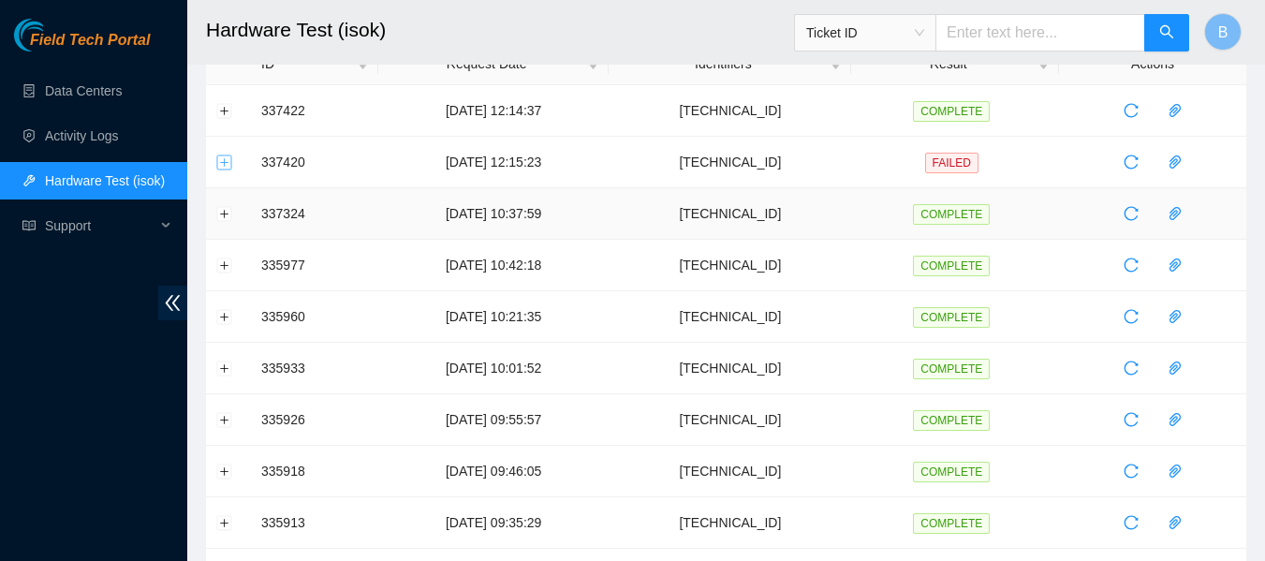
scroll to position [0, 0]
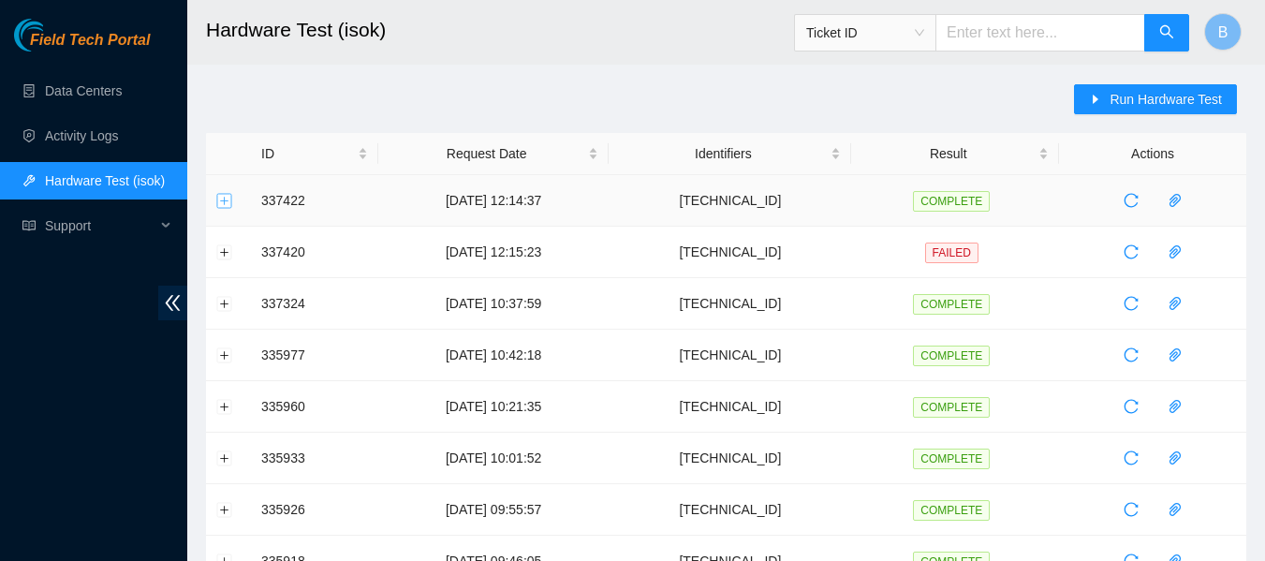
click at [229, 200] on button "Expand row" at bounding box center [224, 200] width 15 height 15
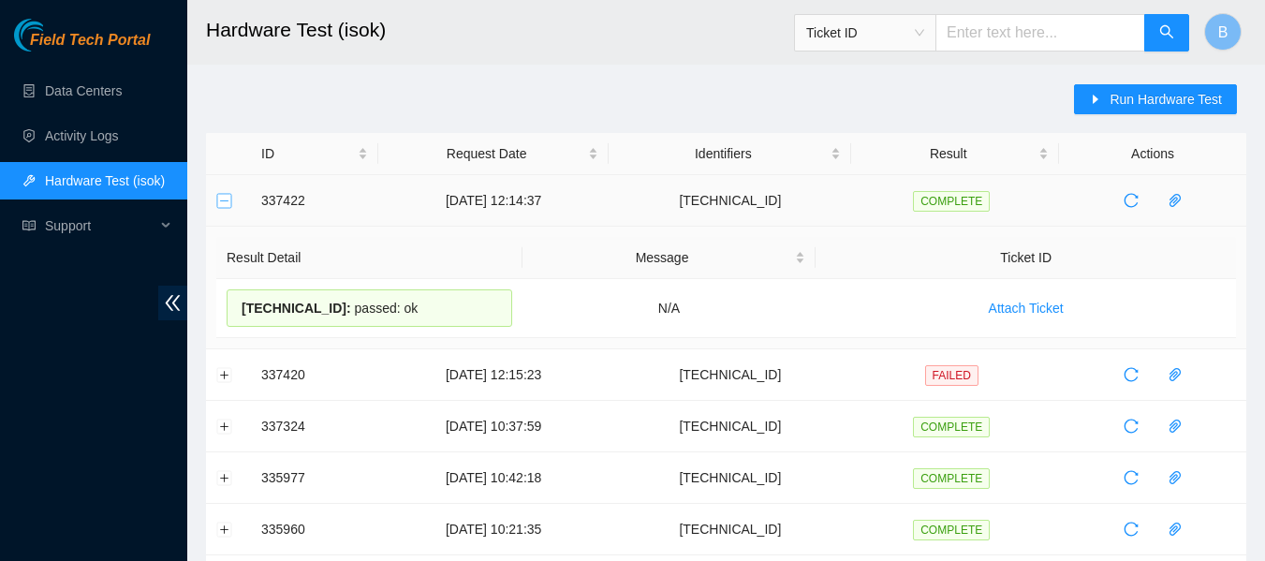
click at [229, 200] on button "Collapse row" at bounding box center [224, 200] width 15 height 15
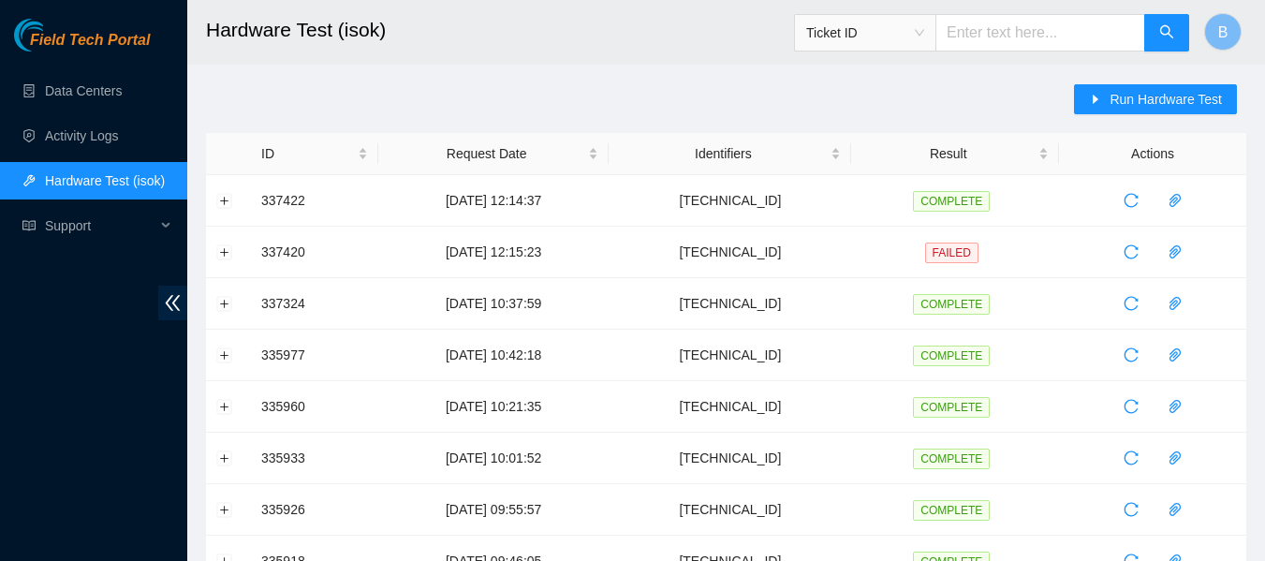
click at [409, 56] on h2 "Hardware Test (isok)" at bounding box center [636, 30] width 860 height 60
click at [1124, 252] on icon "reload" at bounding box center [1131, 252] width 14 height 14
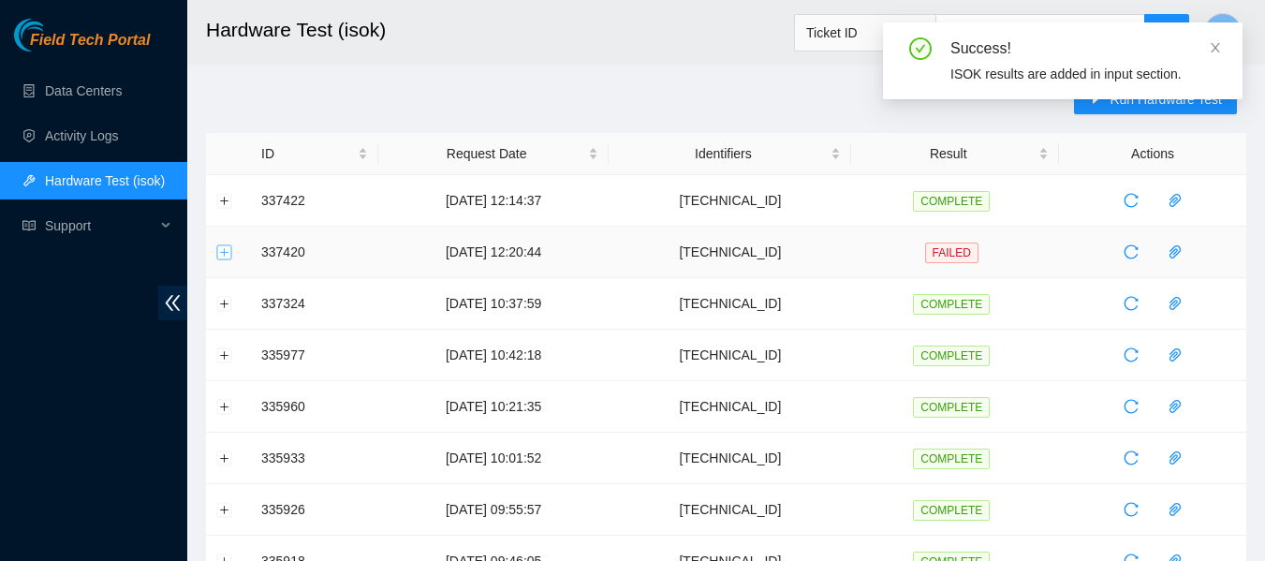
click at [221, 252] on button "Expand row" at bounding box center [224, 251] width 15 height 15
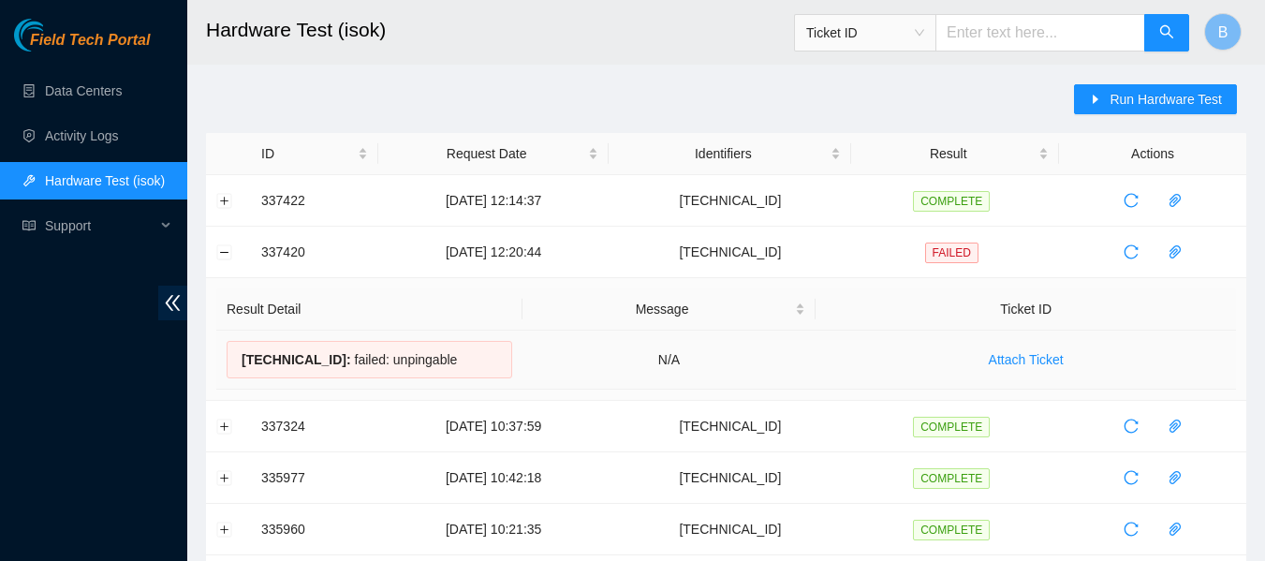
drag, startPoint x: 241, startPoint y: 358, endPoint x: 482, endPoint y: 362, distance: 241.7
click at [482, 362] on div "184.25.204.184 : failed: unpingable" at bounding box center [370, 359] width 286 height 37
copy div "184.25.204.184 : failed: unpingable"
click at [1136, 250] on icon "reload" at bounding box center [1131, 251] width 15 height 15
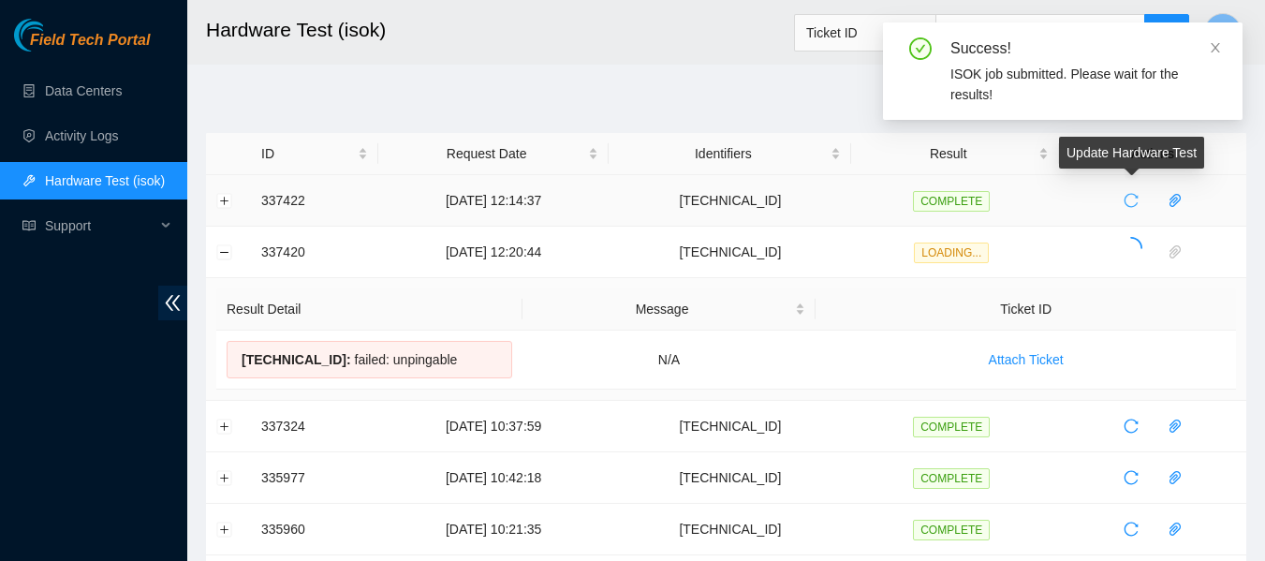
click at [1130, 196] on icon "reload" at bounding box center [1131, 200] width 15 height 15
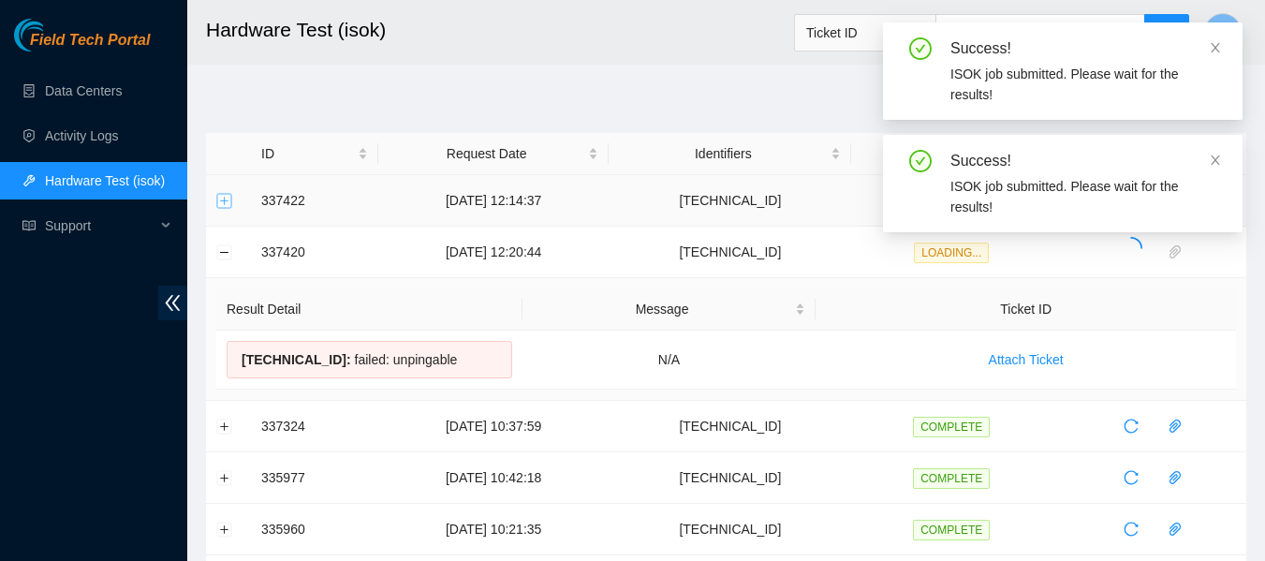
click at [226, 199] on button "Expand row" at bounding box center [224, 200] width 15 height 15
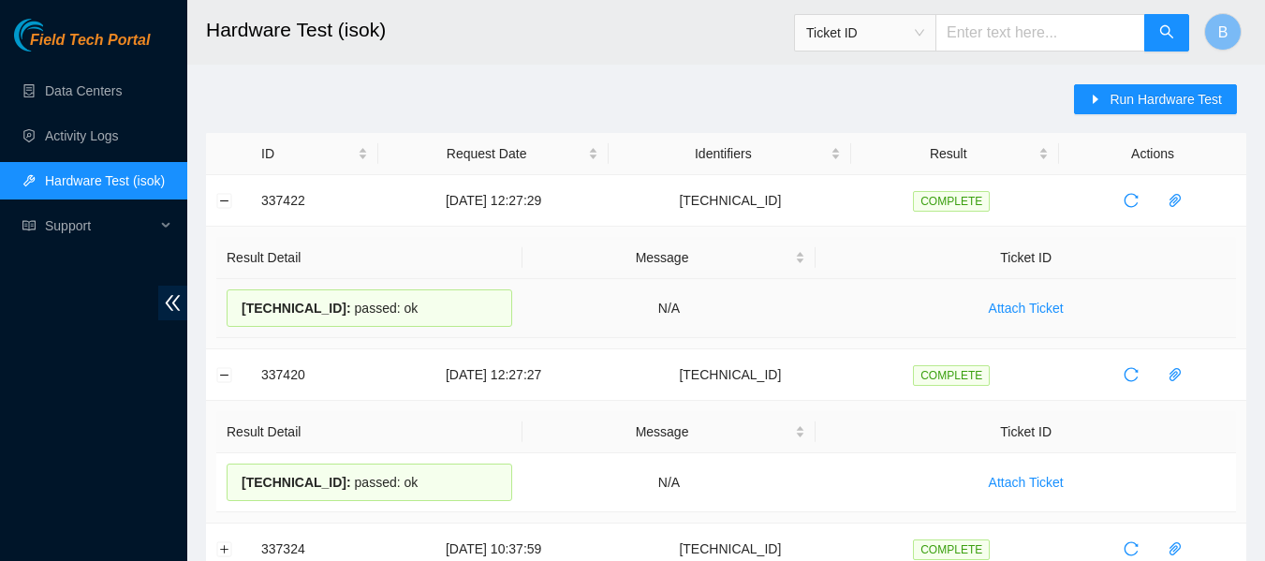
click at [304, 306] on span "184.25.204.185 :" at bounding box center [297, 308] width 110 height 15
copy div "184.25.204.185 : passed: ok"
click at [311, 477] on span "184.25.204.184 :" at bounding box center [297, 482] width 110 height 15
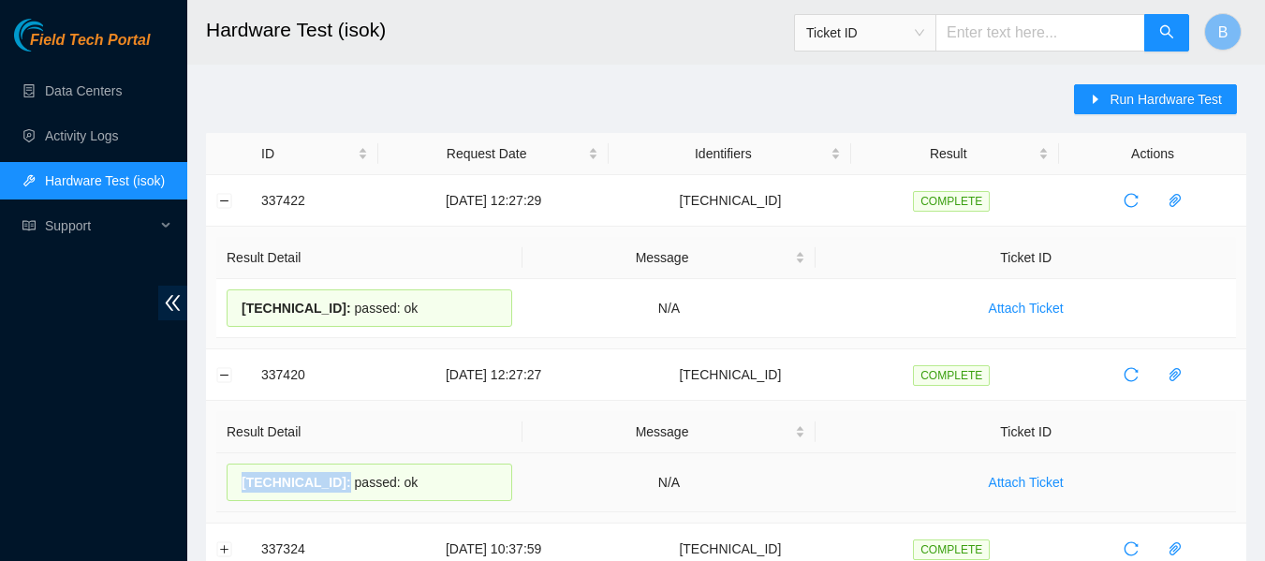
click at [311, 477] on span "184.25.204.184 :" at bounding box center [297, 482] width 110 height 15
copy div "184.25.204.184 : passed: ok"
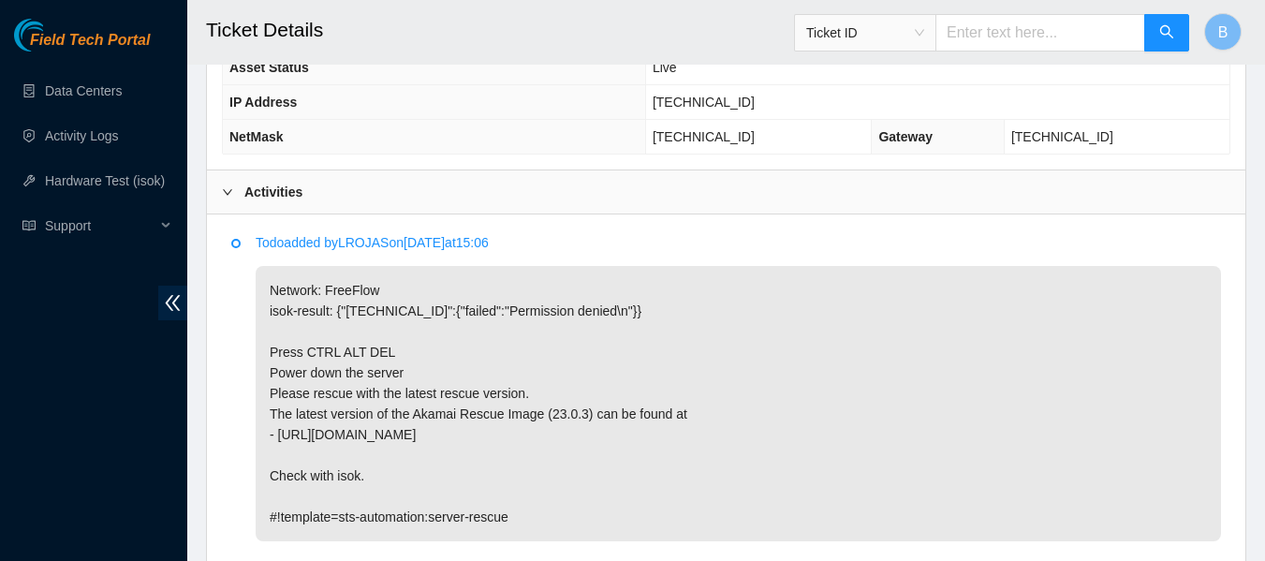
scroll to position [888, 0]
